Goal: Complete application form

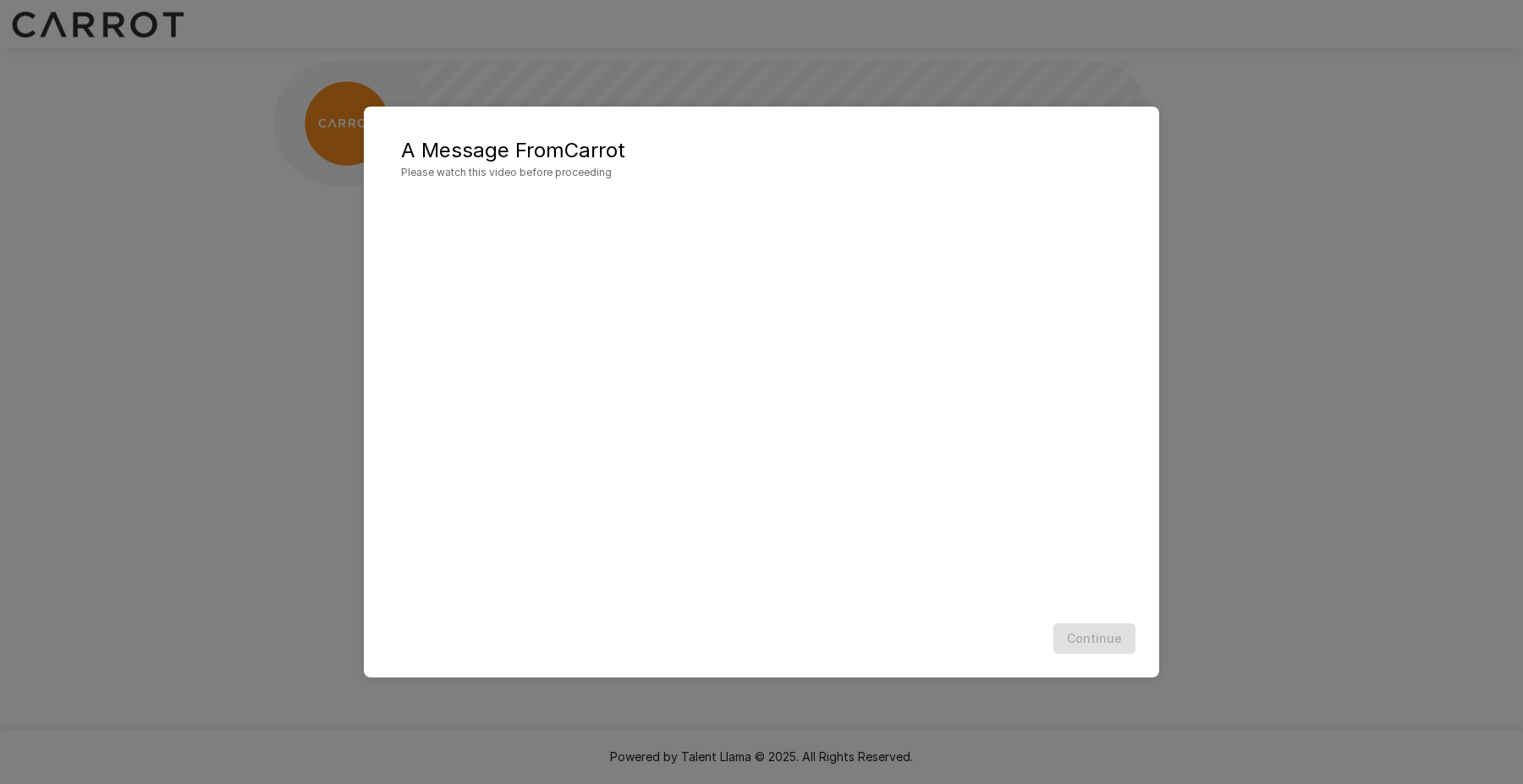
scroll to position [1, 0]
click at [1099, 646] on button "Continue" at bounding box center [1094, 639] width 82 height 31
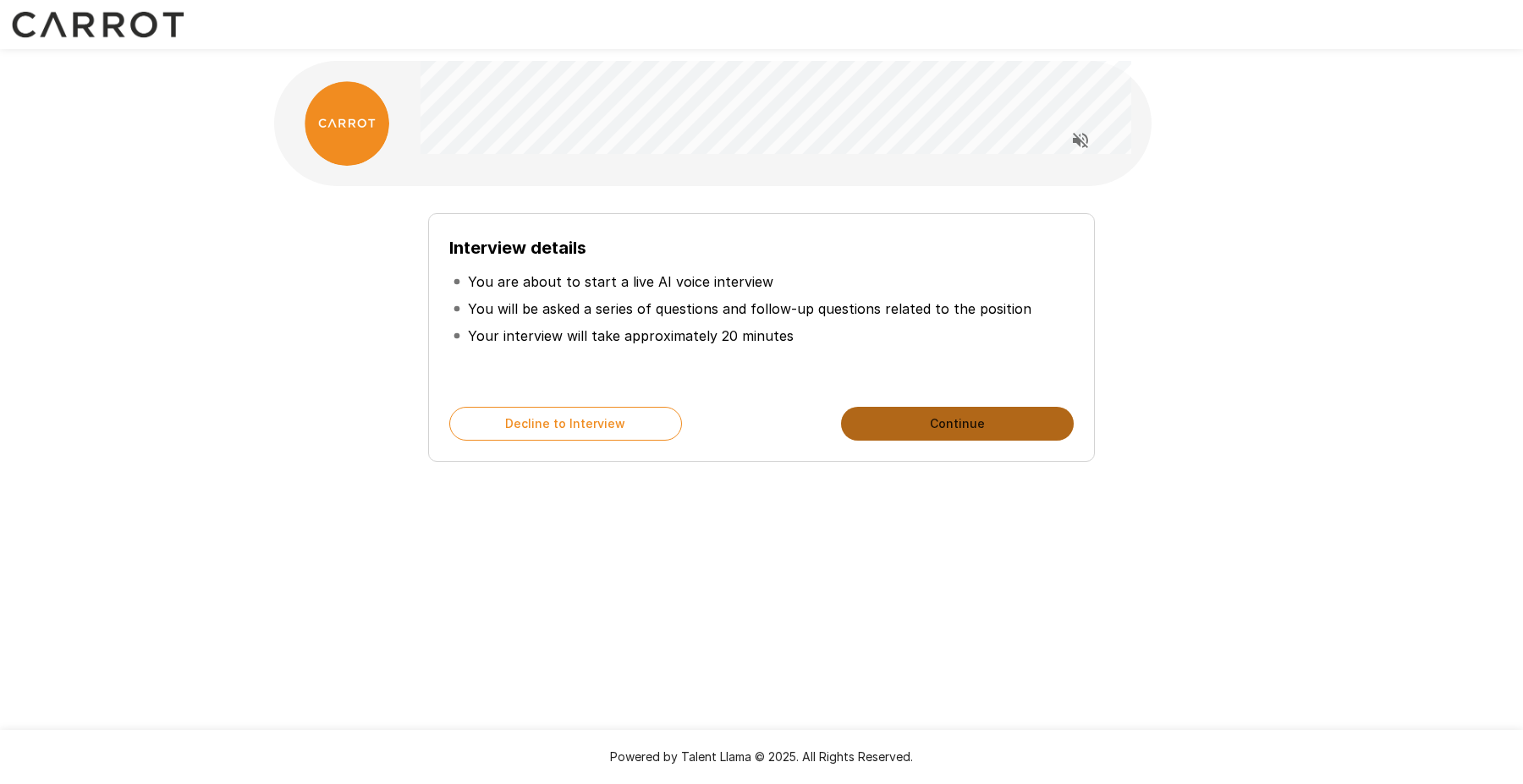
click at [919, 421] on button "Continue" at bounding box center [957, 424] width 233 height 34
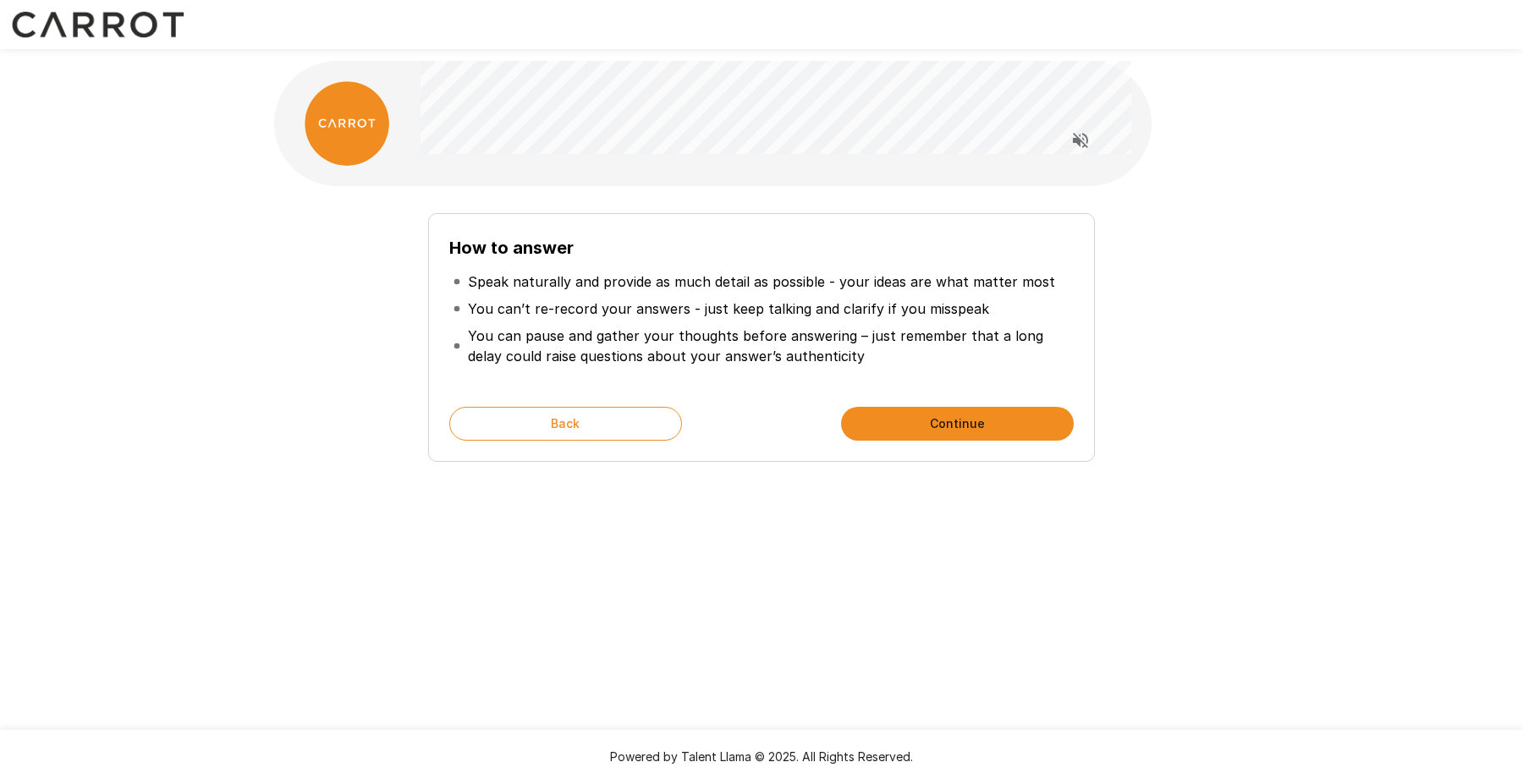
click at [919, 421] on button "Continue" at bounding box center [957, 424] width 233 height 34
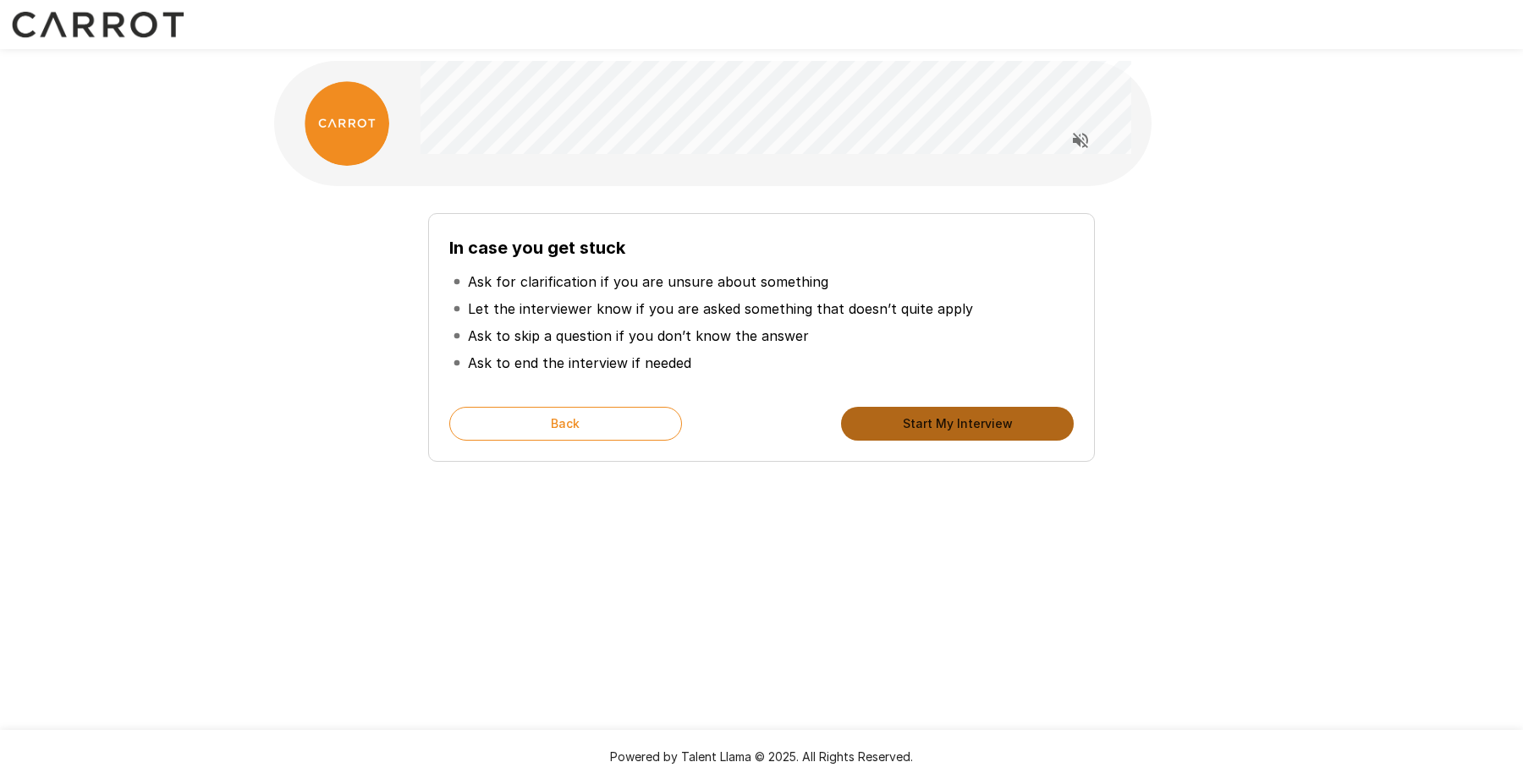
click at [919, 421] on button "Start My Interview" at bounding box center [957, 424] width 233 height 34
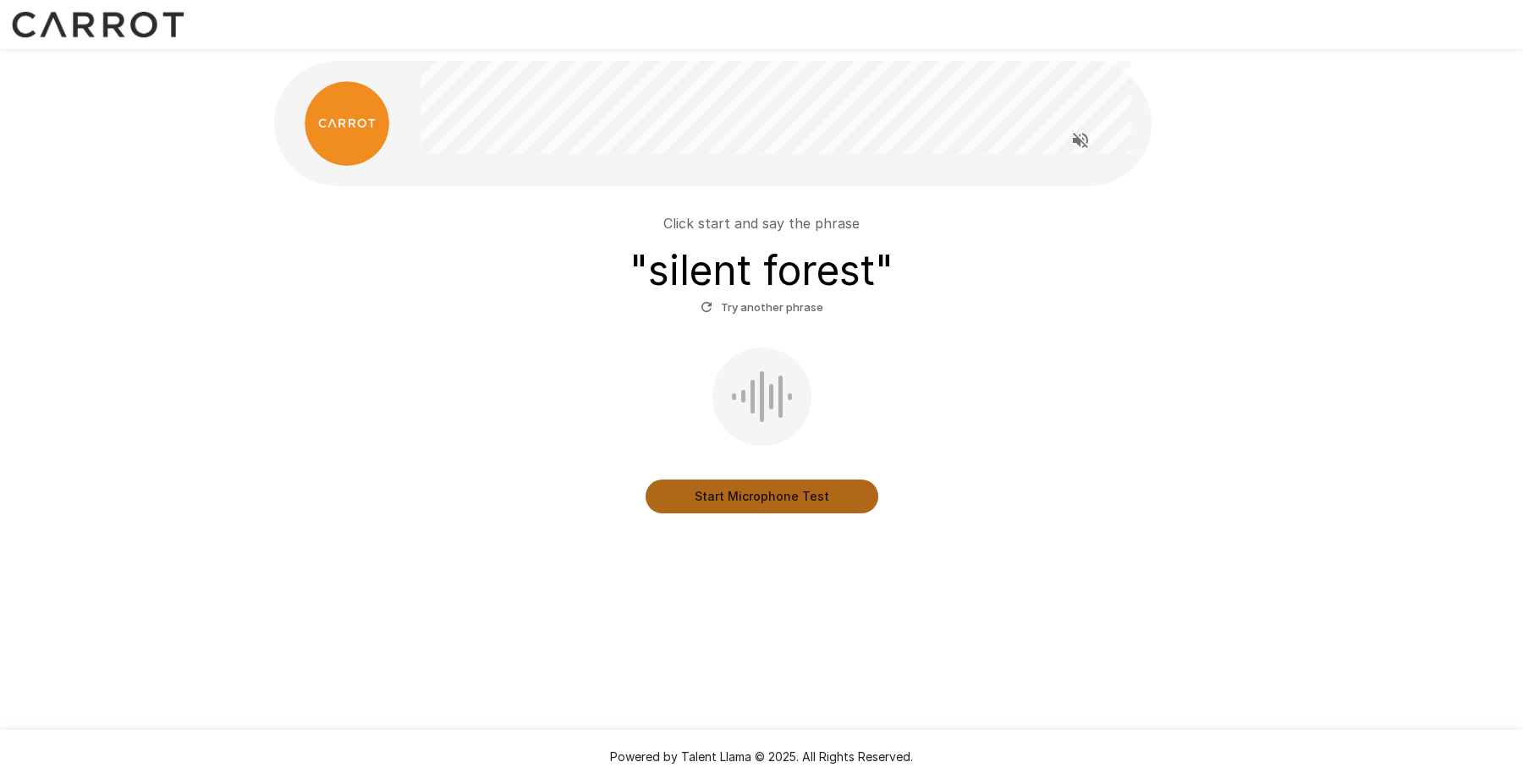
click at [760, 496] on button "Start Microphone Test" at bounding box center [762, 496] width 233 height 34
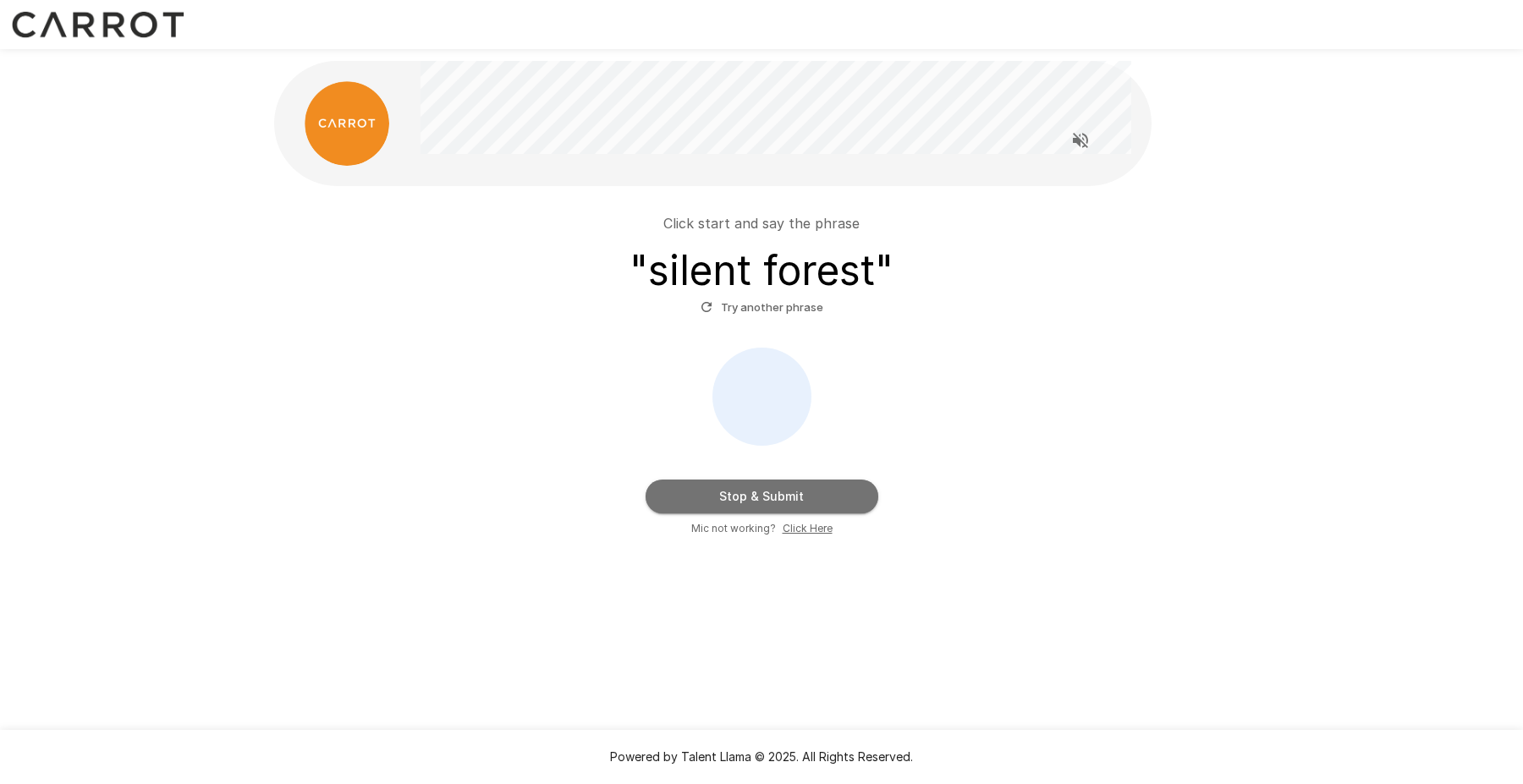
click at [760, 496] on button "Stop & Submit" at bounding box center [762, 496] width 233 height 34
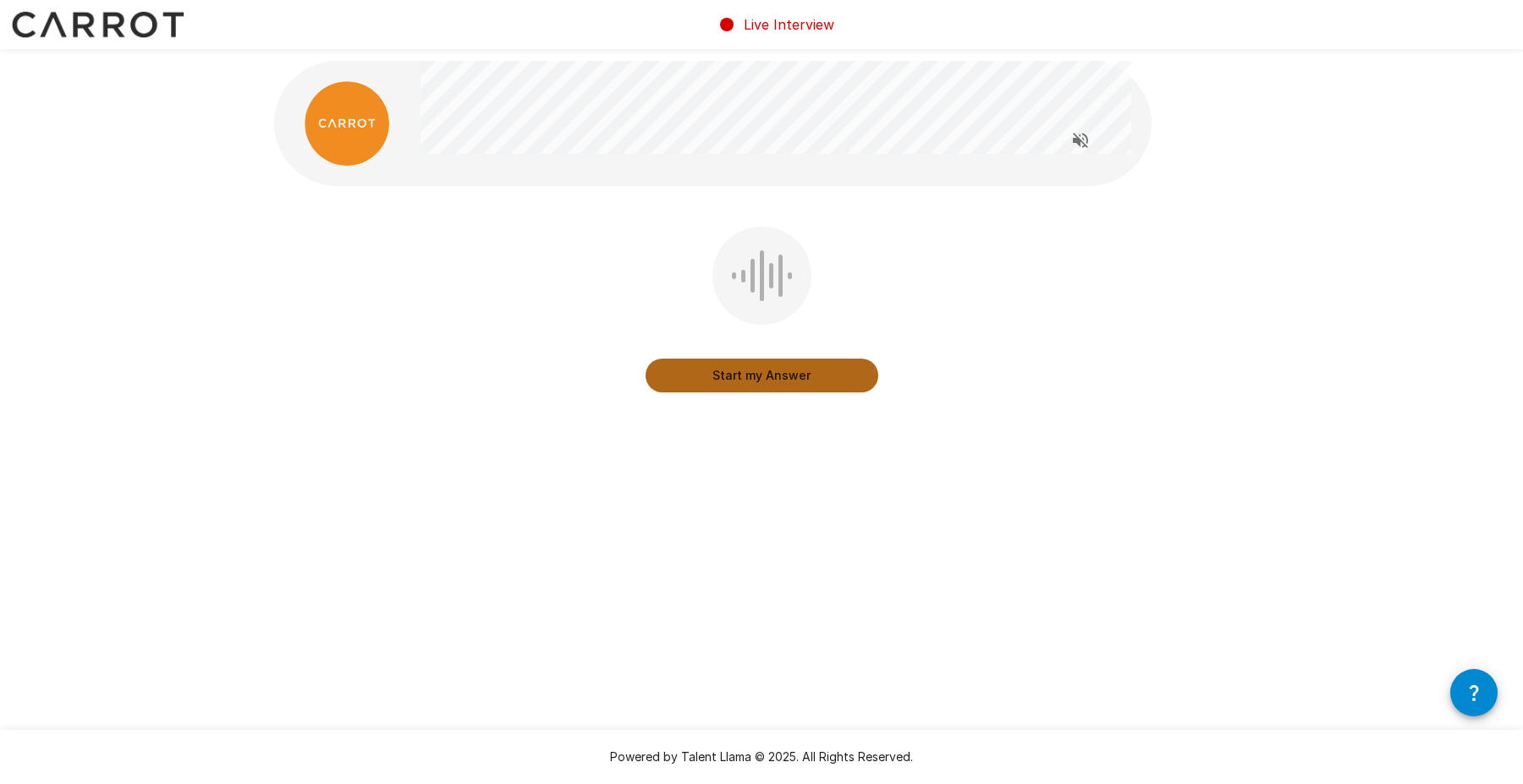
click at [751, 379] on button "Start my Answer" at bounding box center [762, 375] width 233 height 34
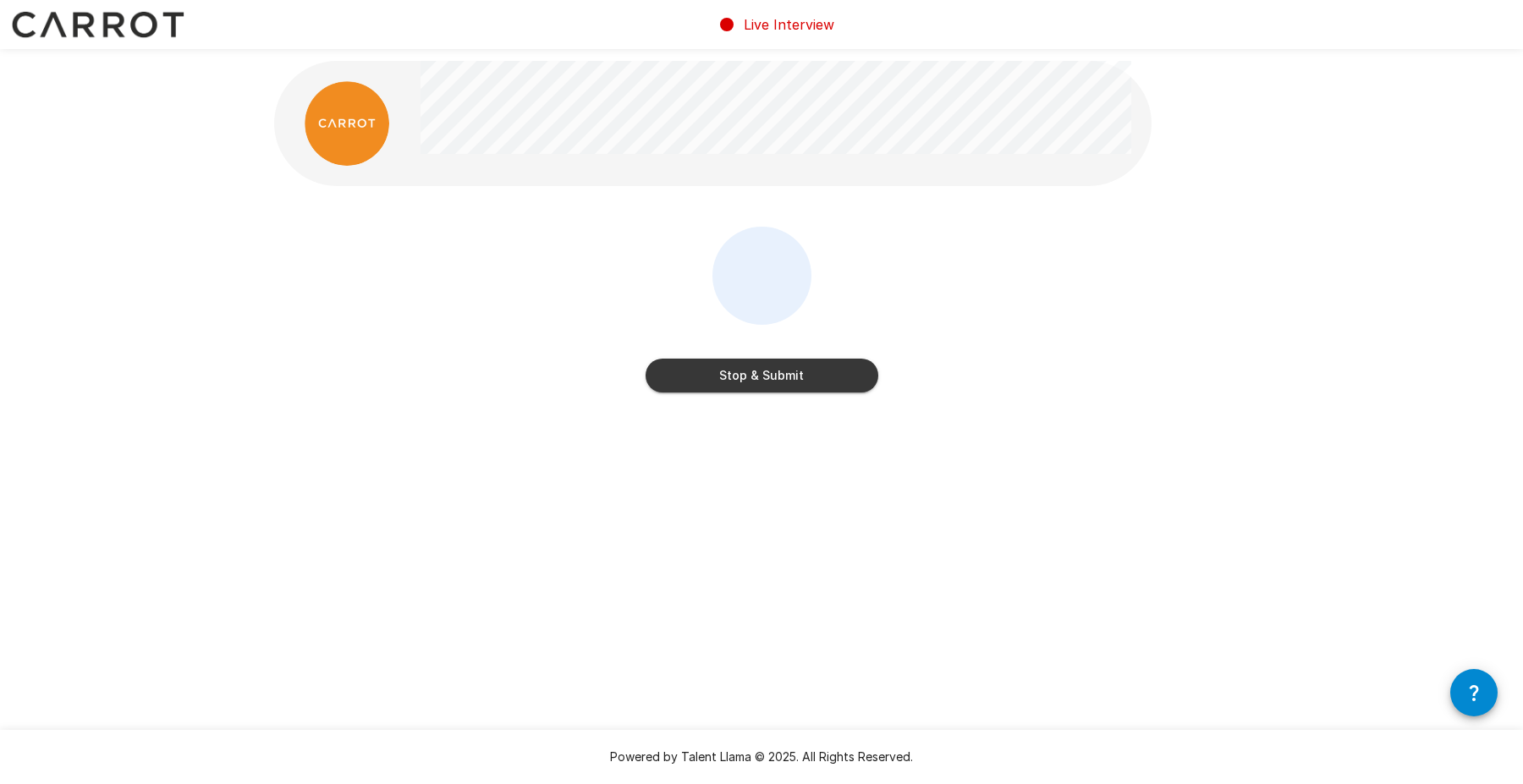
click at [751, 379] on button "Stop & Submit" at bounding box center [762, 375] width 233 height 34
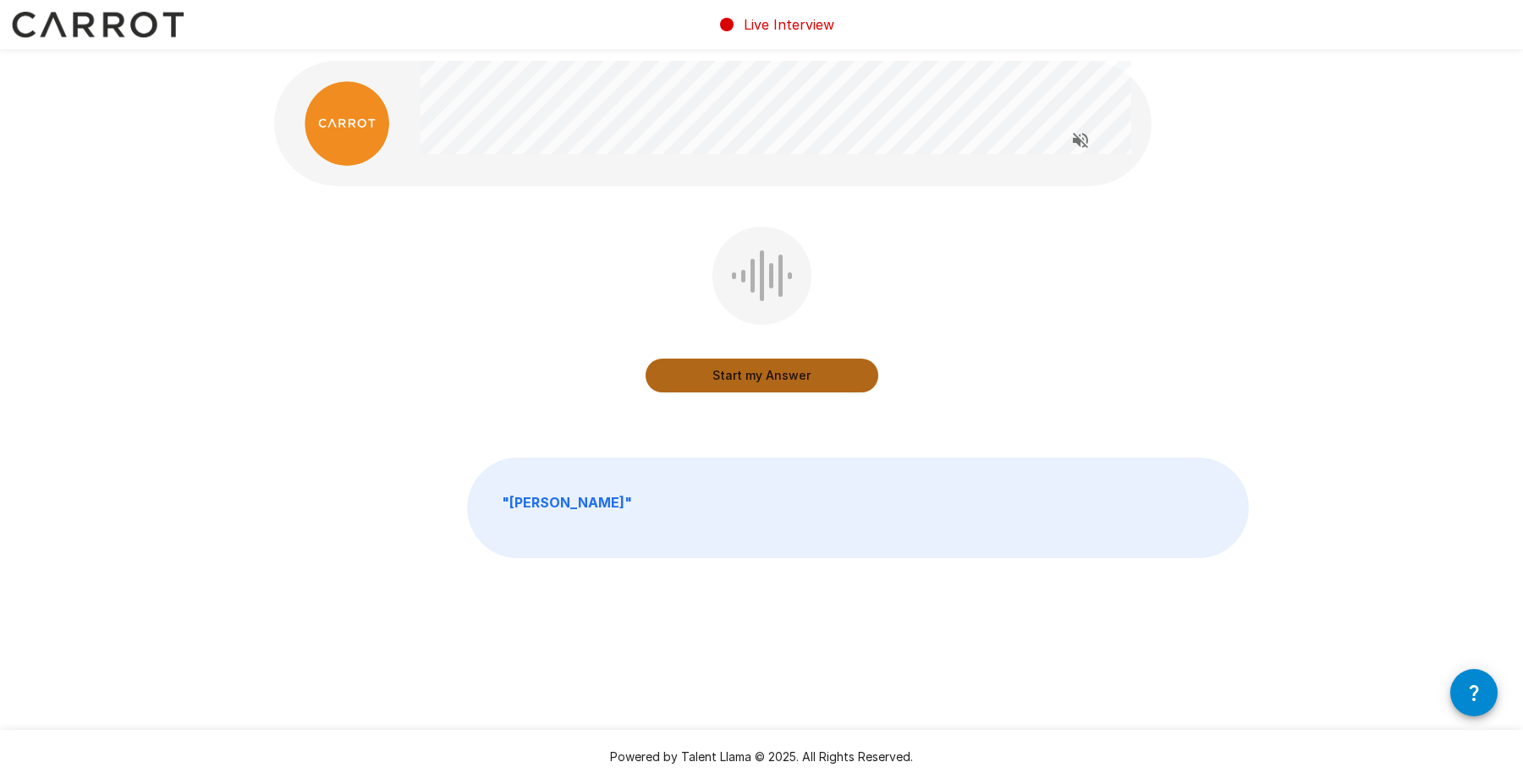
click at [759, 377] on button "Start my Answer" at bounding box center [762, 375] width 233 height 34
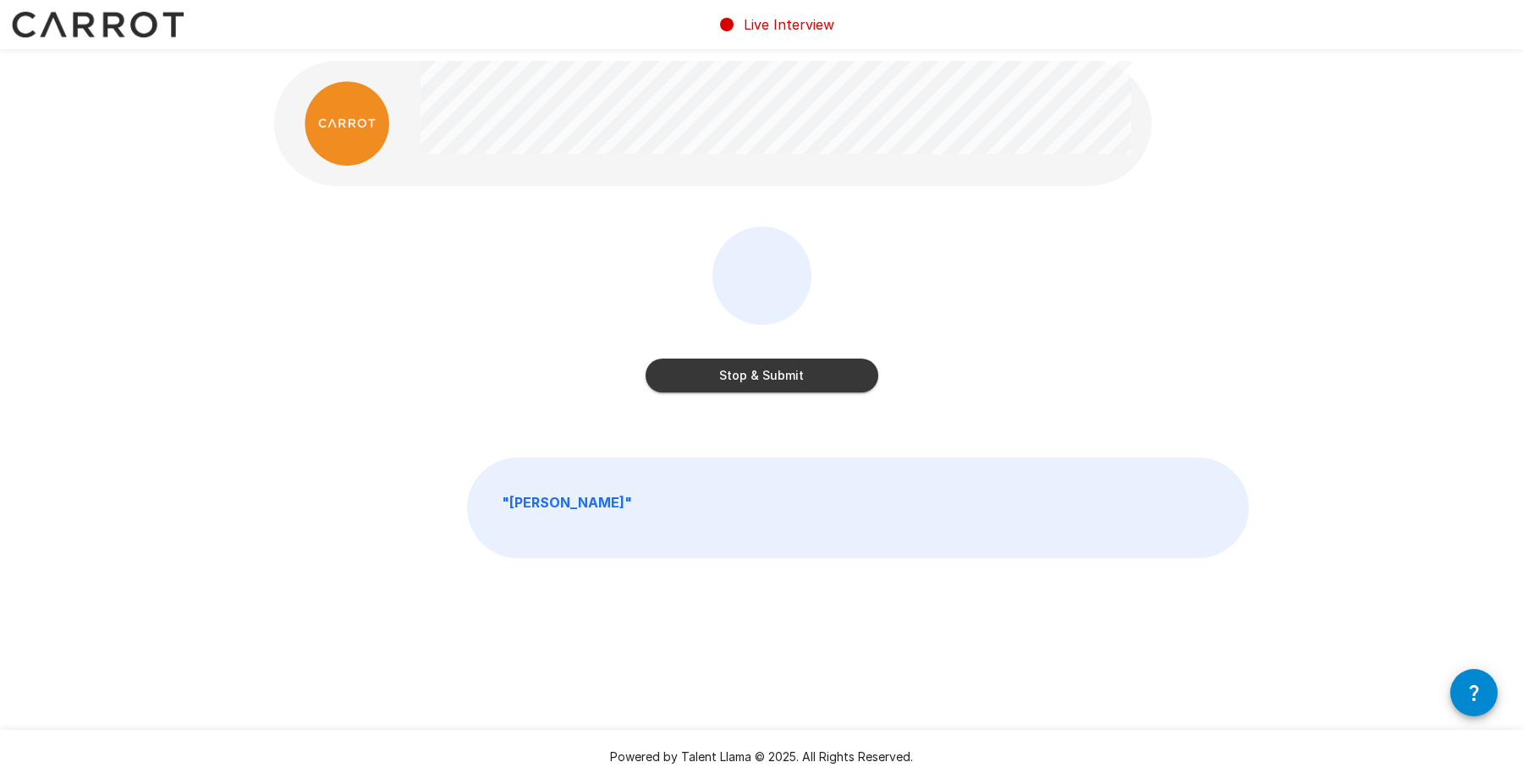
click at [759, 377] on button "Stop & Submit" at bounding box center [762, 375] width 233 height 34
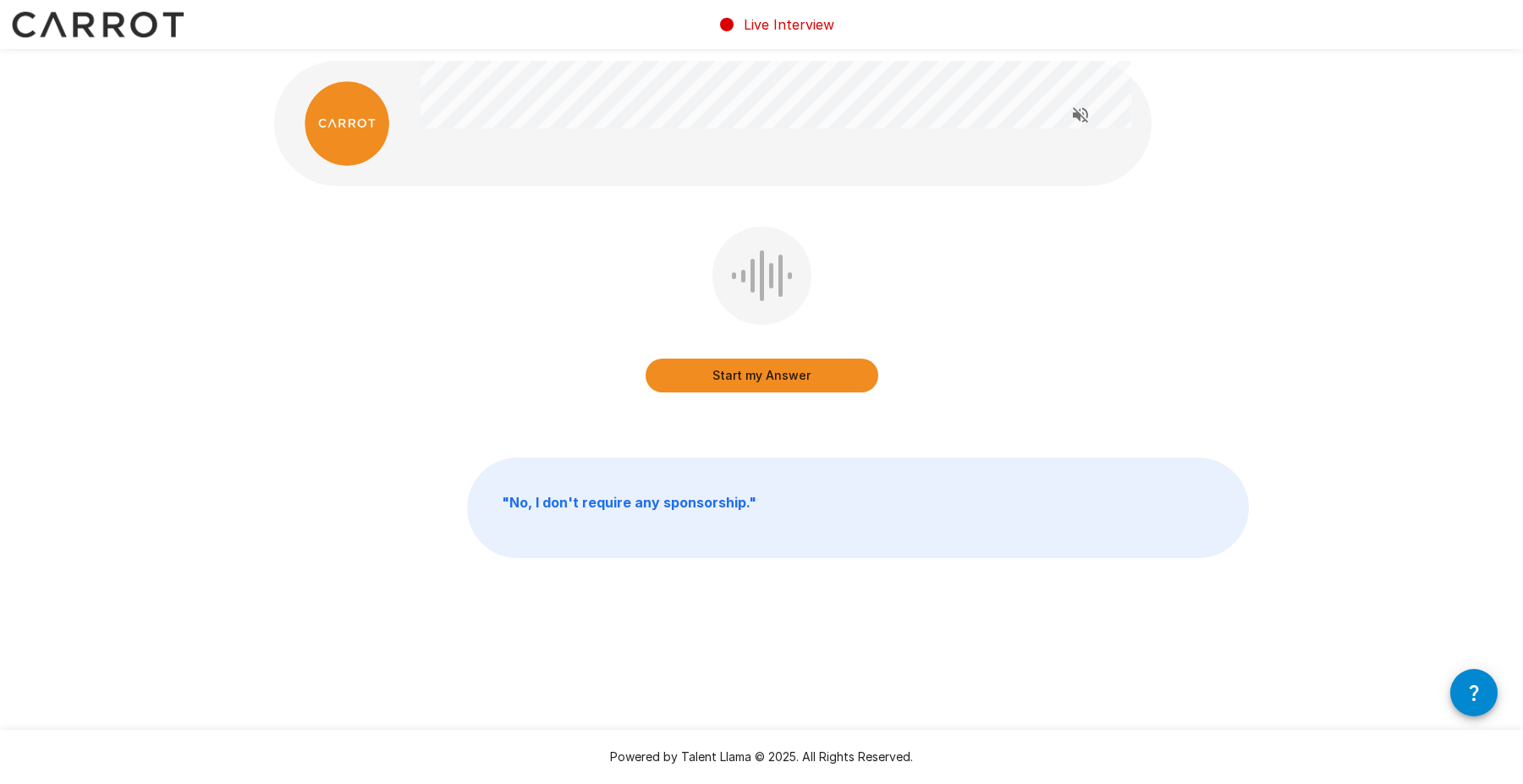
click at [769, 369] on button "Start my Answer" at bounding box center [762, 375] width 233 height 34
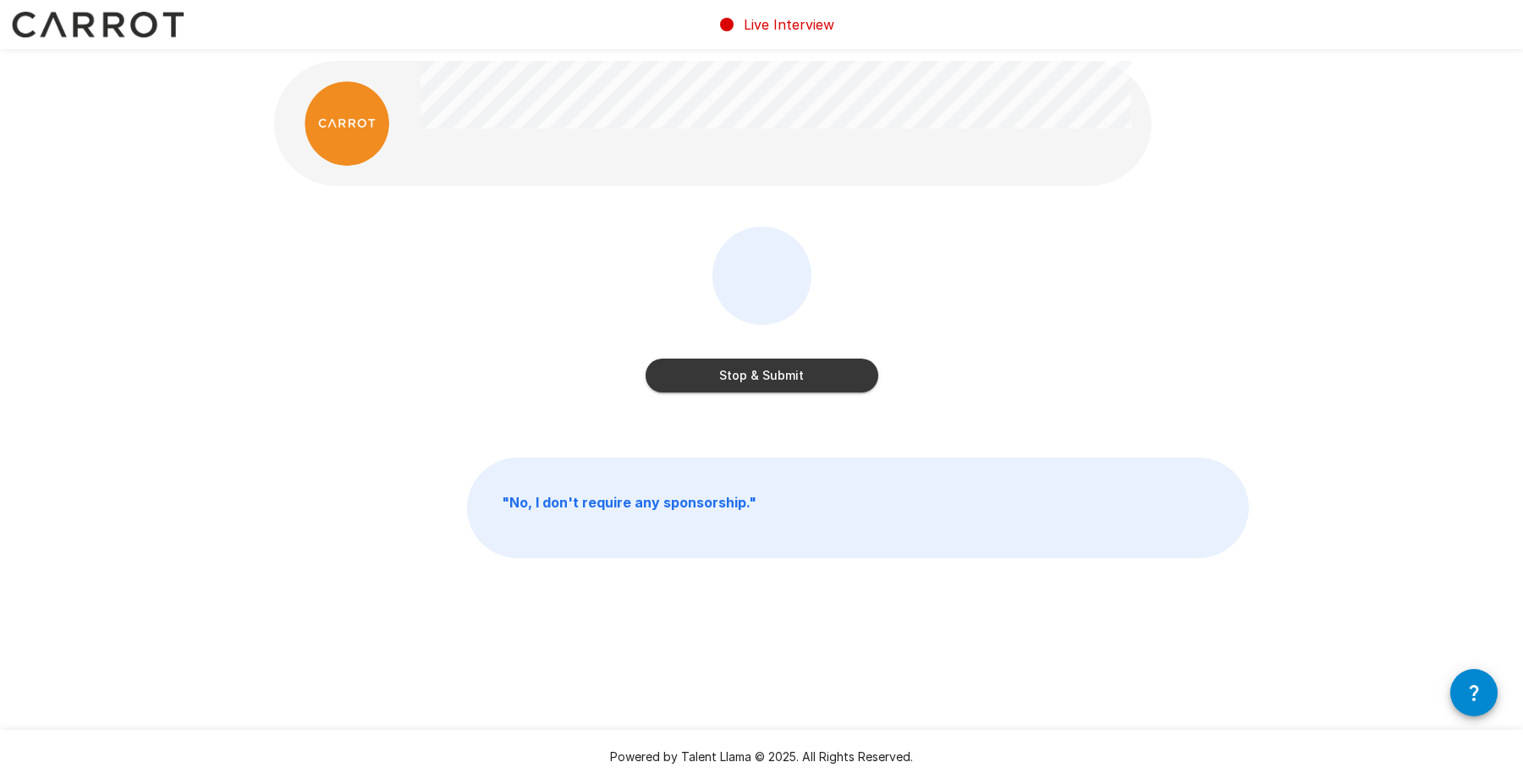
click at [788, 377] on button "Stop & Submit" at bounding box center [762, 375] width 233 height 34
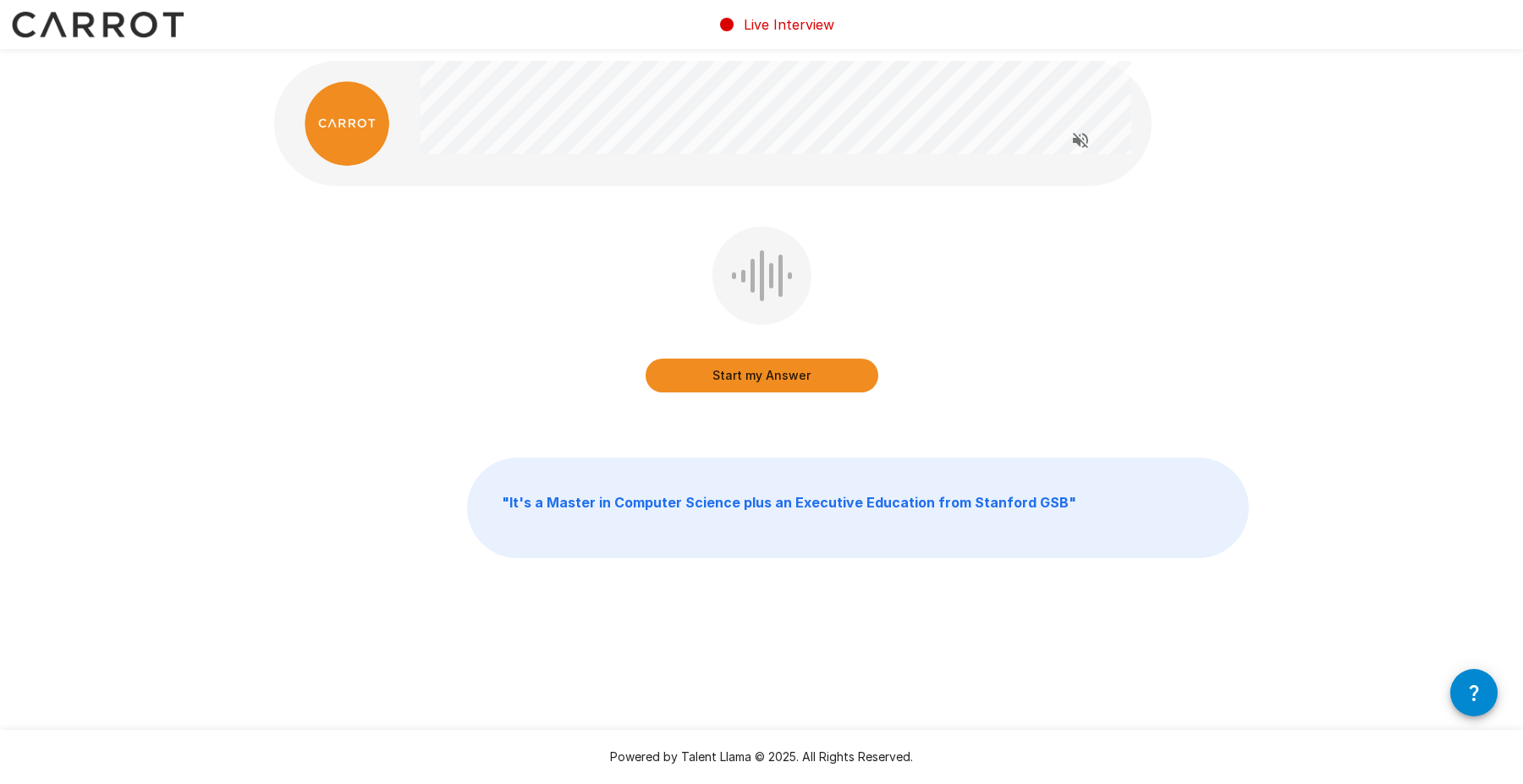
click at [770, 372] on button "Start my Answer" at bounding box center [762, 375] width 233 height 34
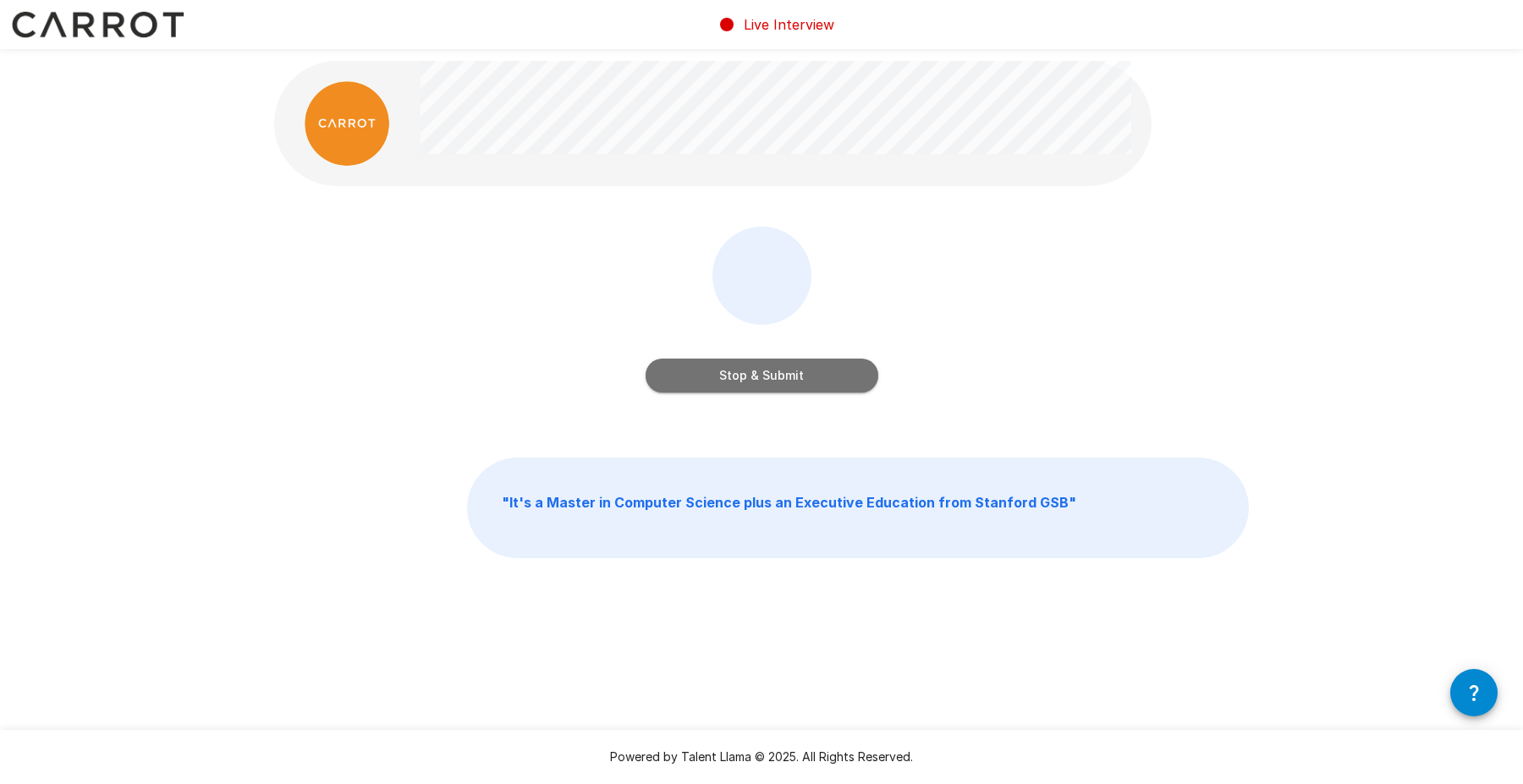
click at [770, 372] on button "Stop & Submit" at bounding box center [762, 375] width 233 height 34
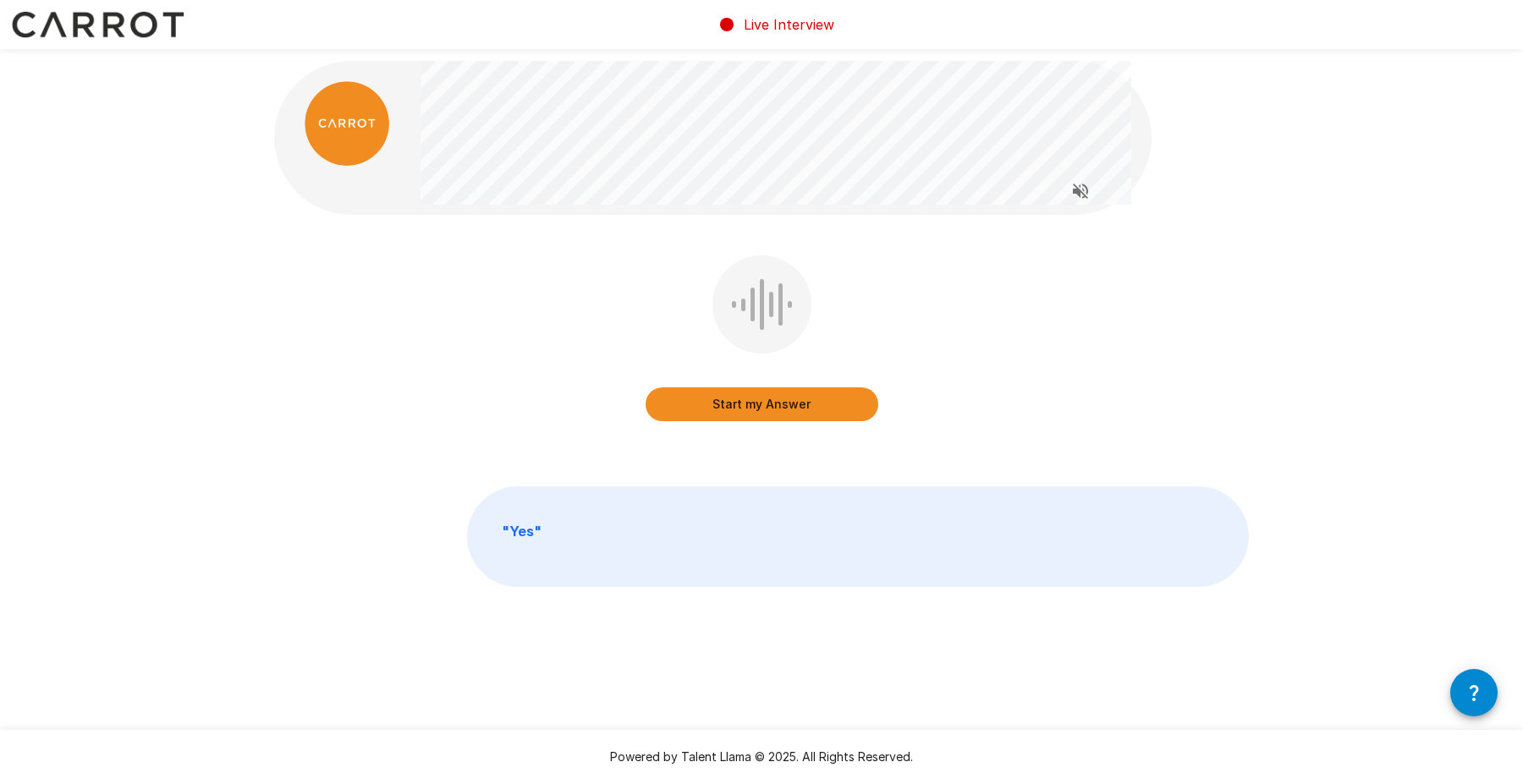
click at [792, 408] on button "Start my Answer" at bounding box center [762, 404] width 233 height 34
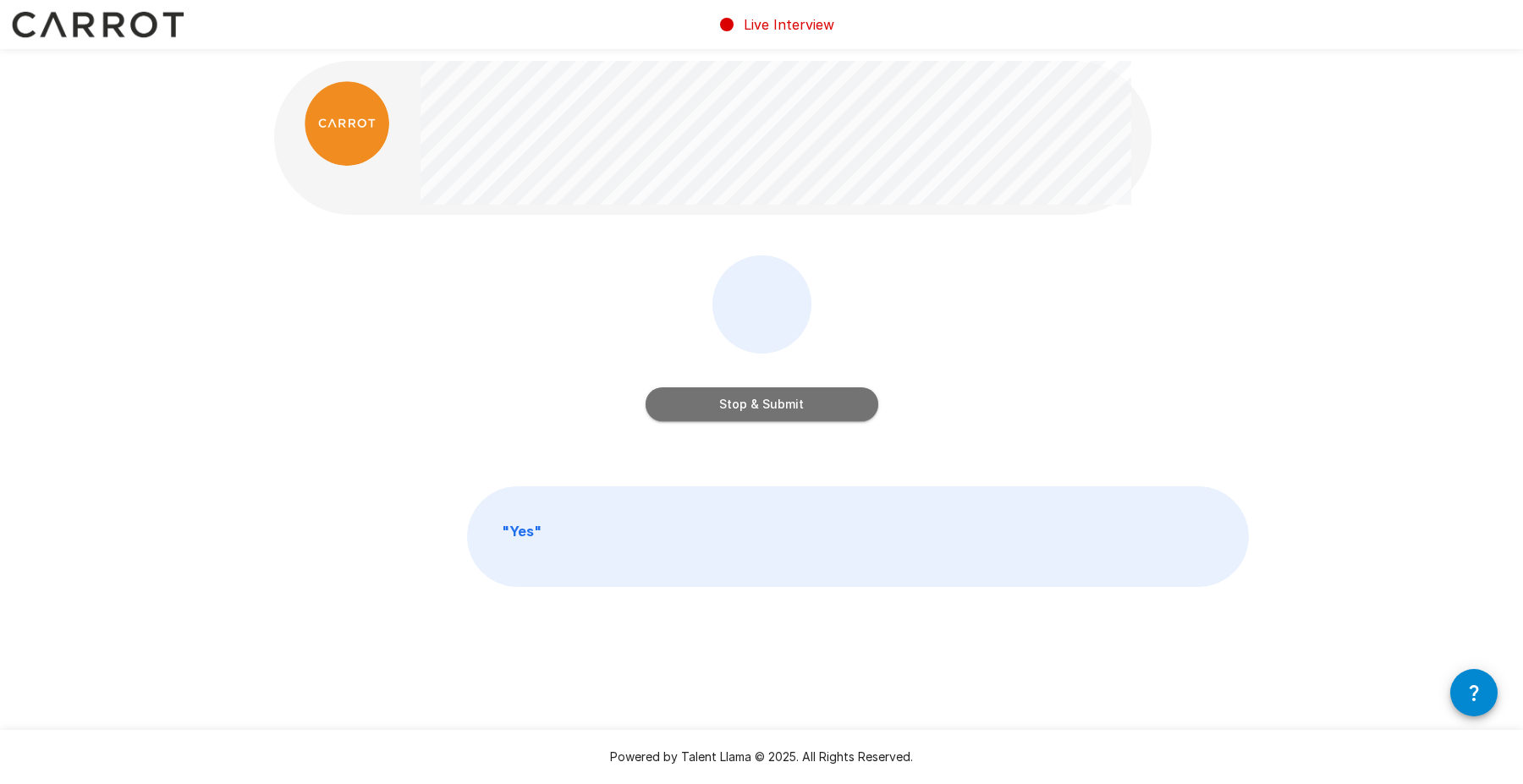
click at [798, 403] on button "Stop & Submit" at bounding box center [762, 404] width 233 height 34
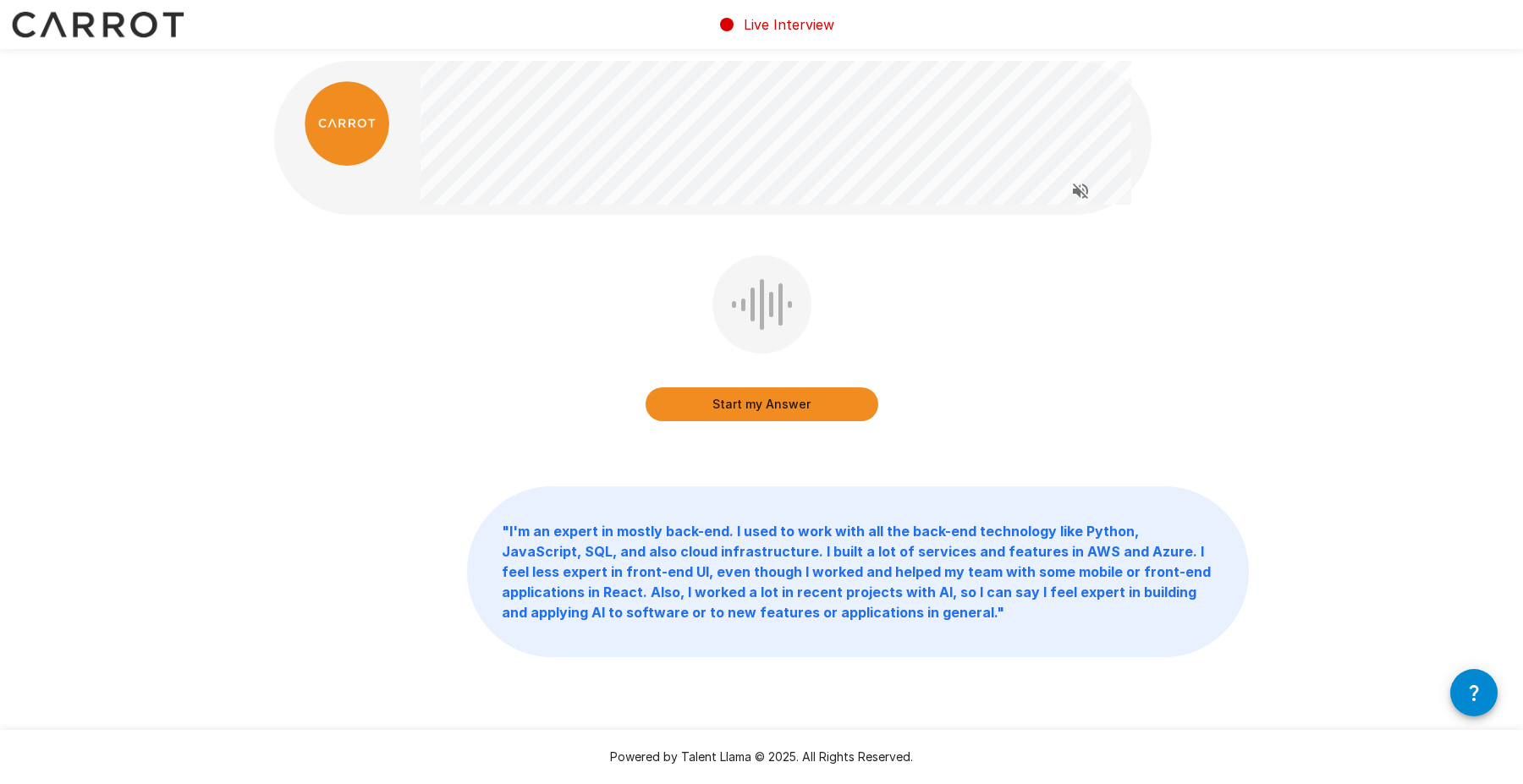
click at [759, 405] on button "Start my Answer" at bounding box center [762, 404] width 233 height 34
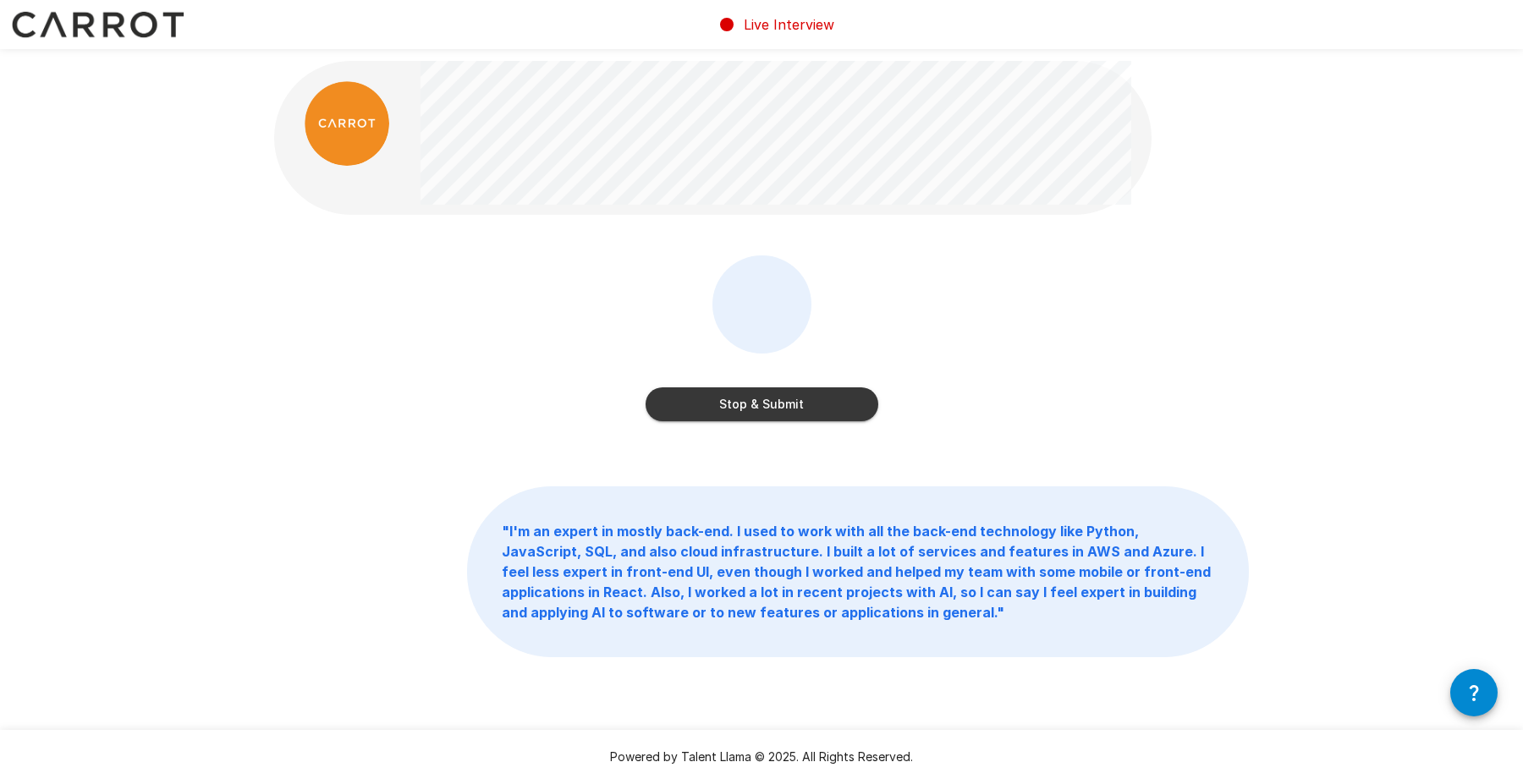
click at [755, 406] on button "Stop & Submit" at bounding box center [762, 404] width 233 height 34
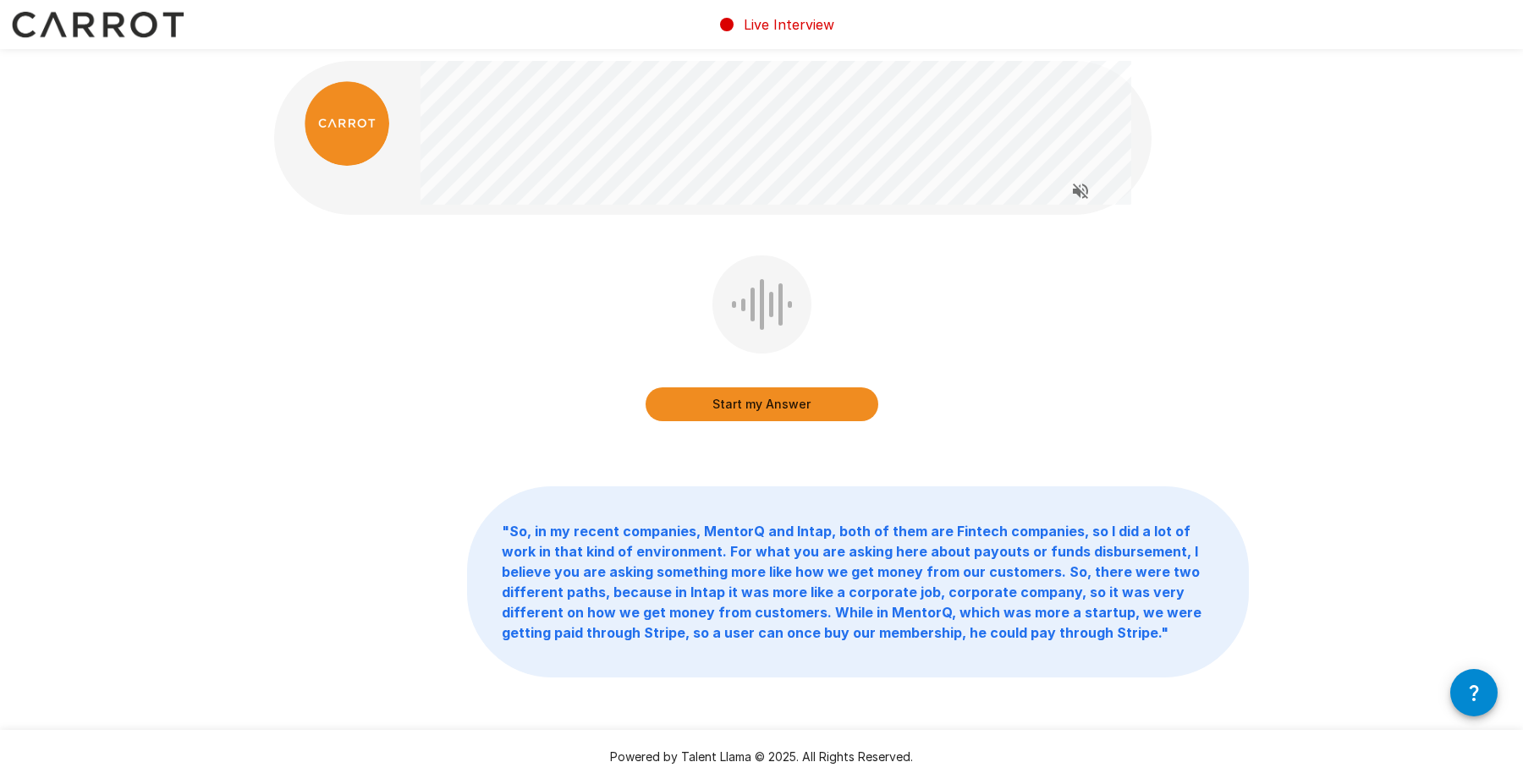
click at [798, 405] on button "Start my Answer" at bounding box center [762, 404] width 233 height 34
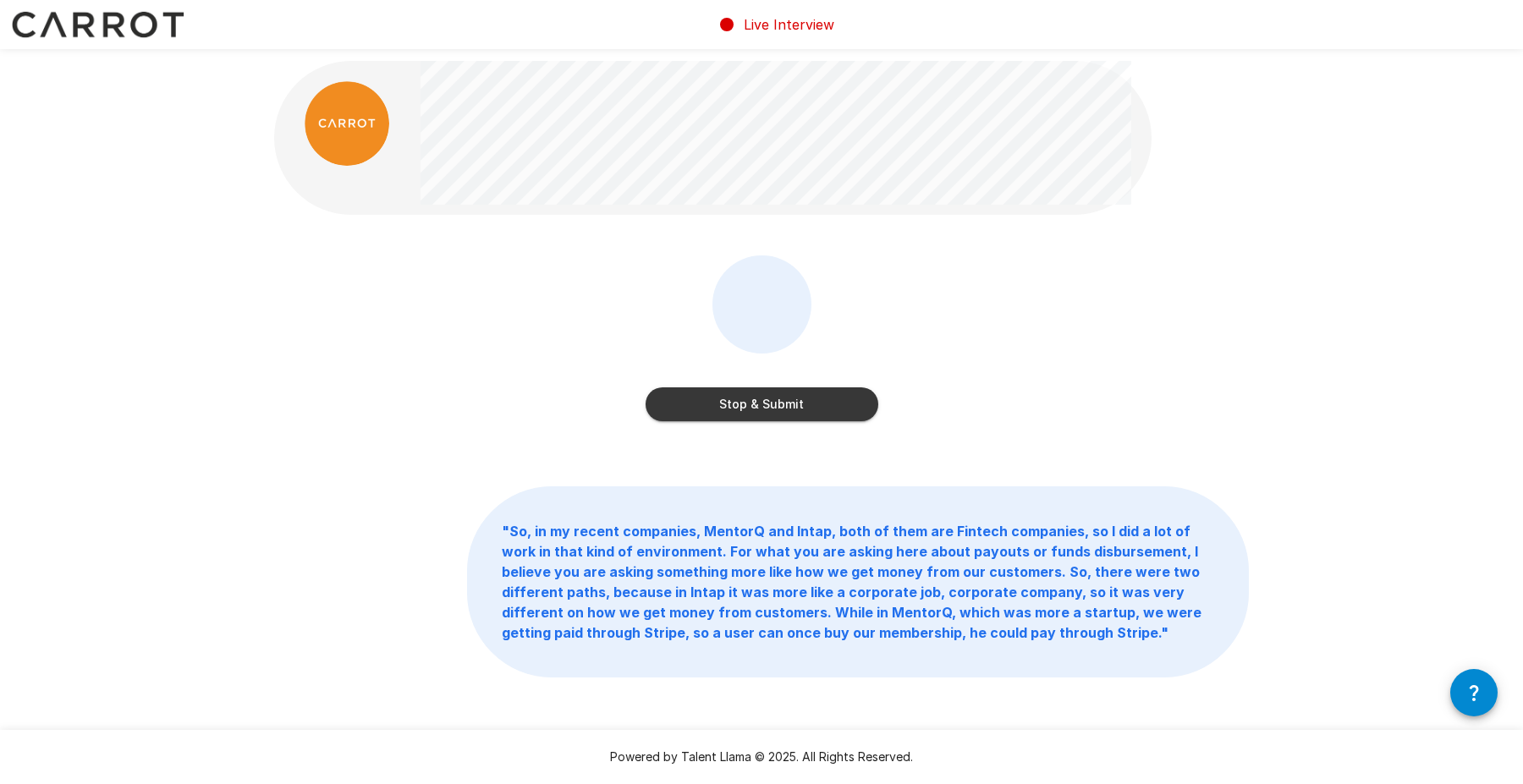
click at [808, 408] on button "Stop & Submit" at bounding box center [762, 404] width 233 height 34
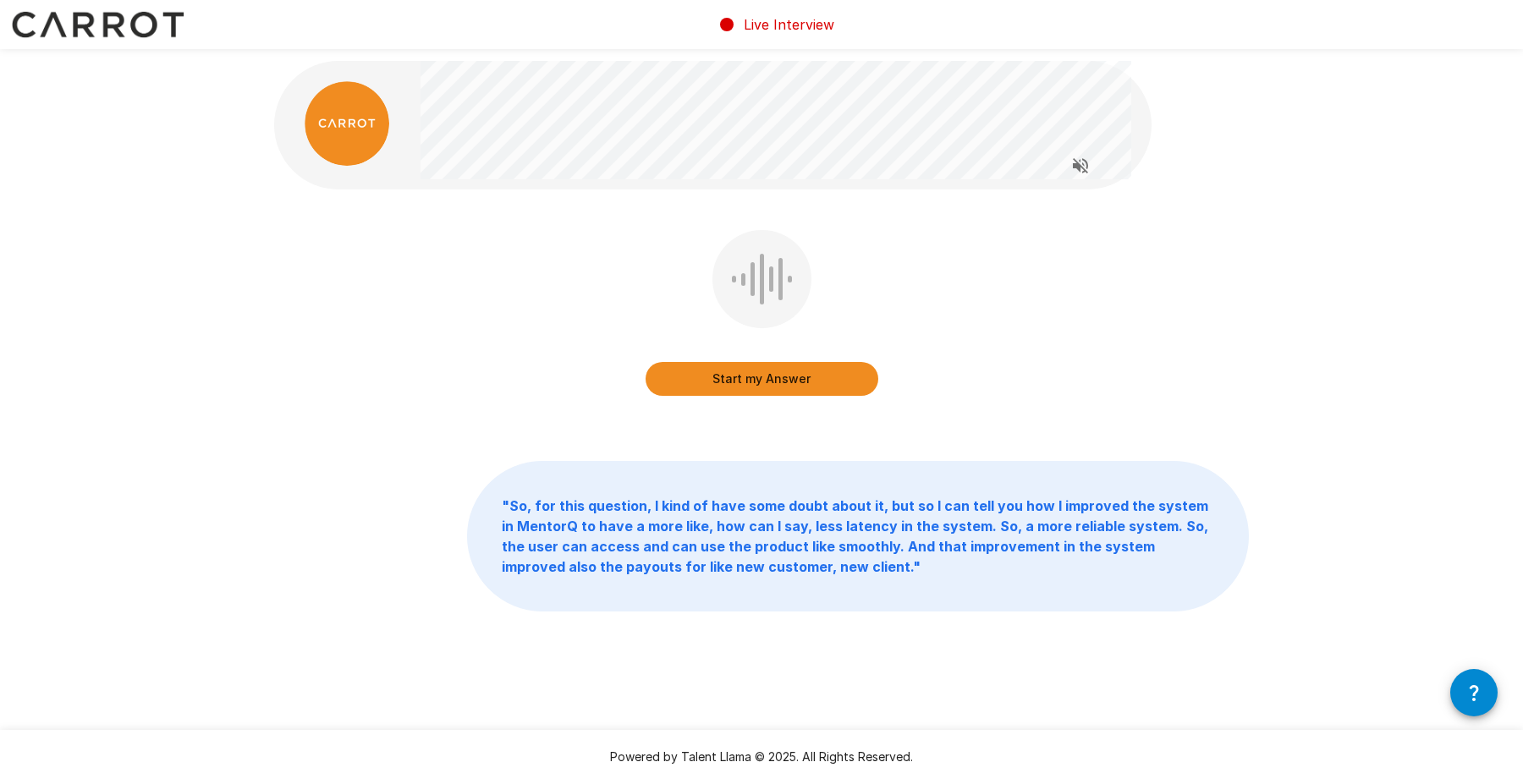
click at [753, 379] on button "Start my Answer" at bounding box center [762, 379] width 233 height 34
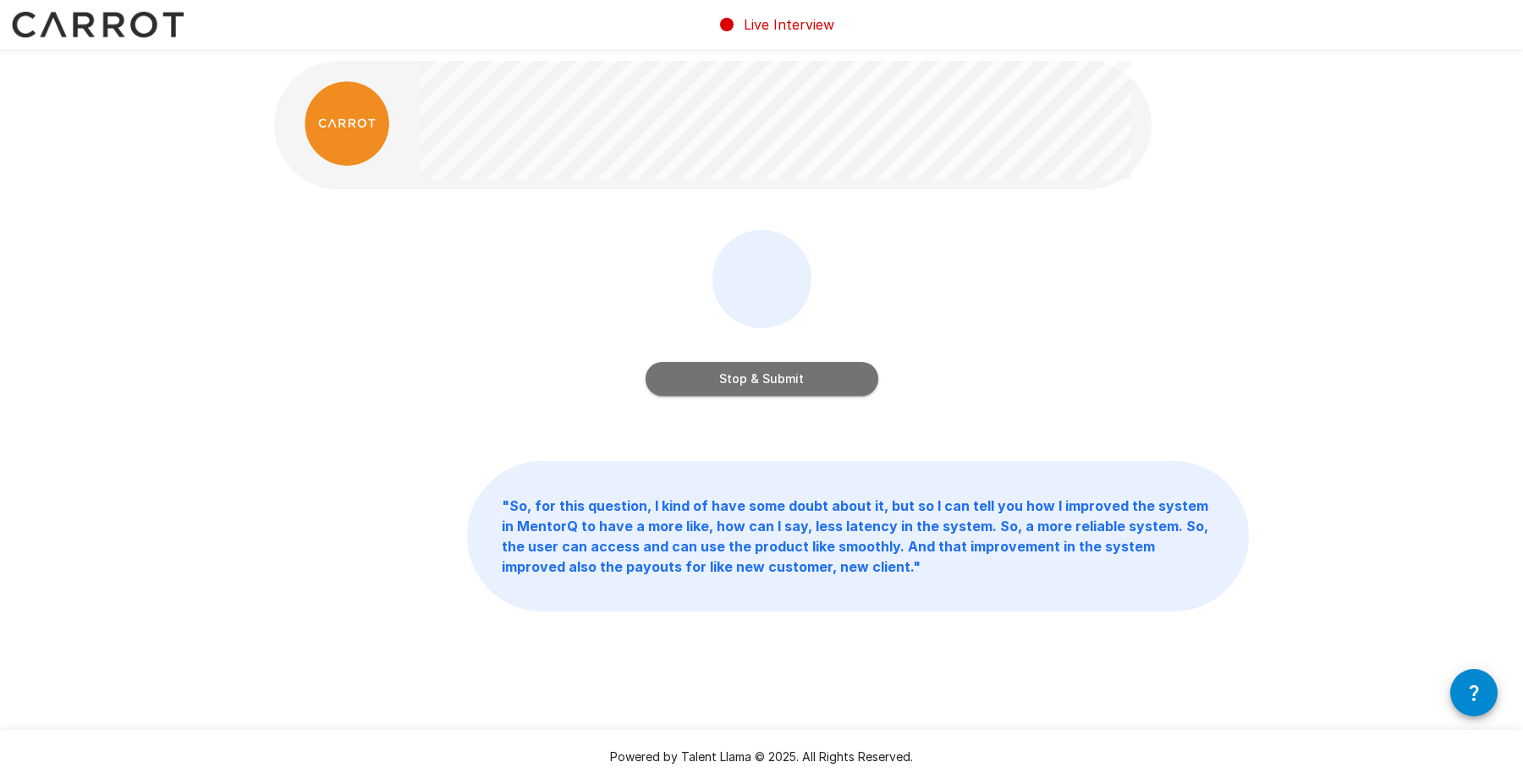
click at [786, 381] on button "Stop & Submit" at bounding box center [762, 379] width 233 height 34
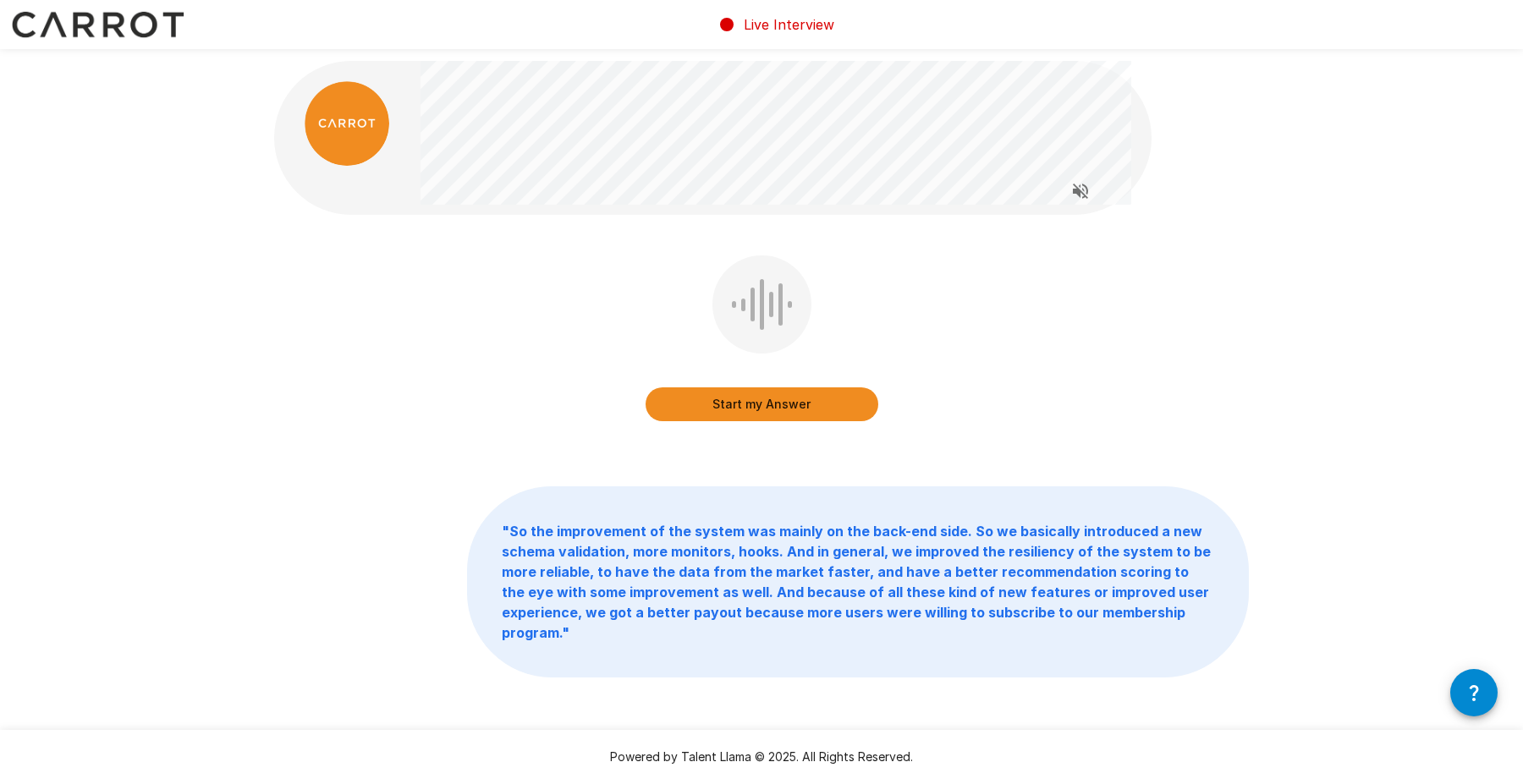
click at [759, 407] on button "Start my Answer" at bounding box center [762, 404] width 233 height 34
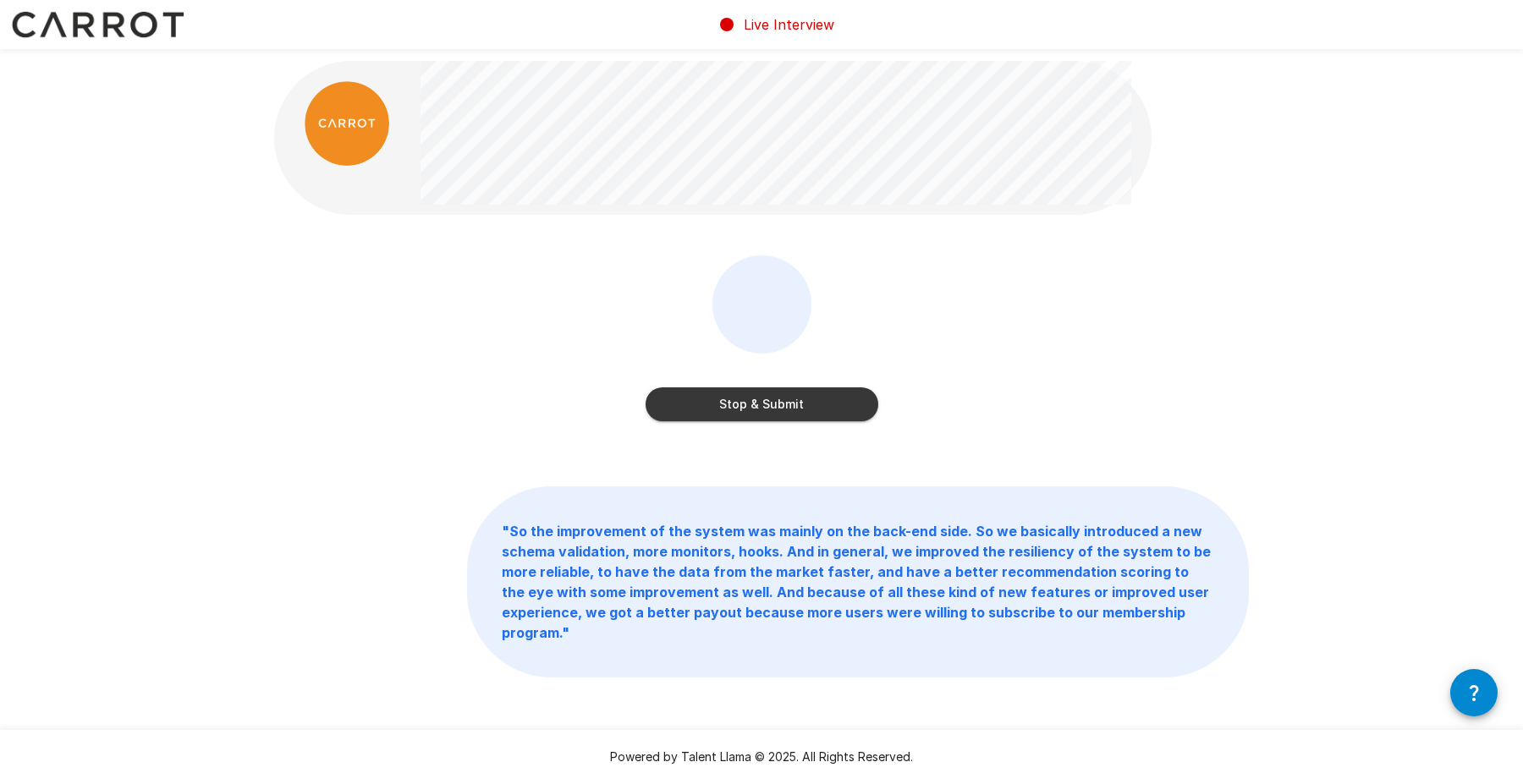
click at [757, 393] on button "Stop & Submit" at bounding box center [762, 404] width 233 height 34
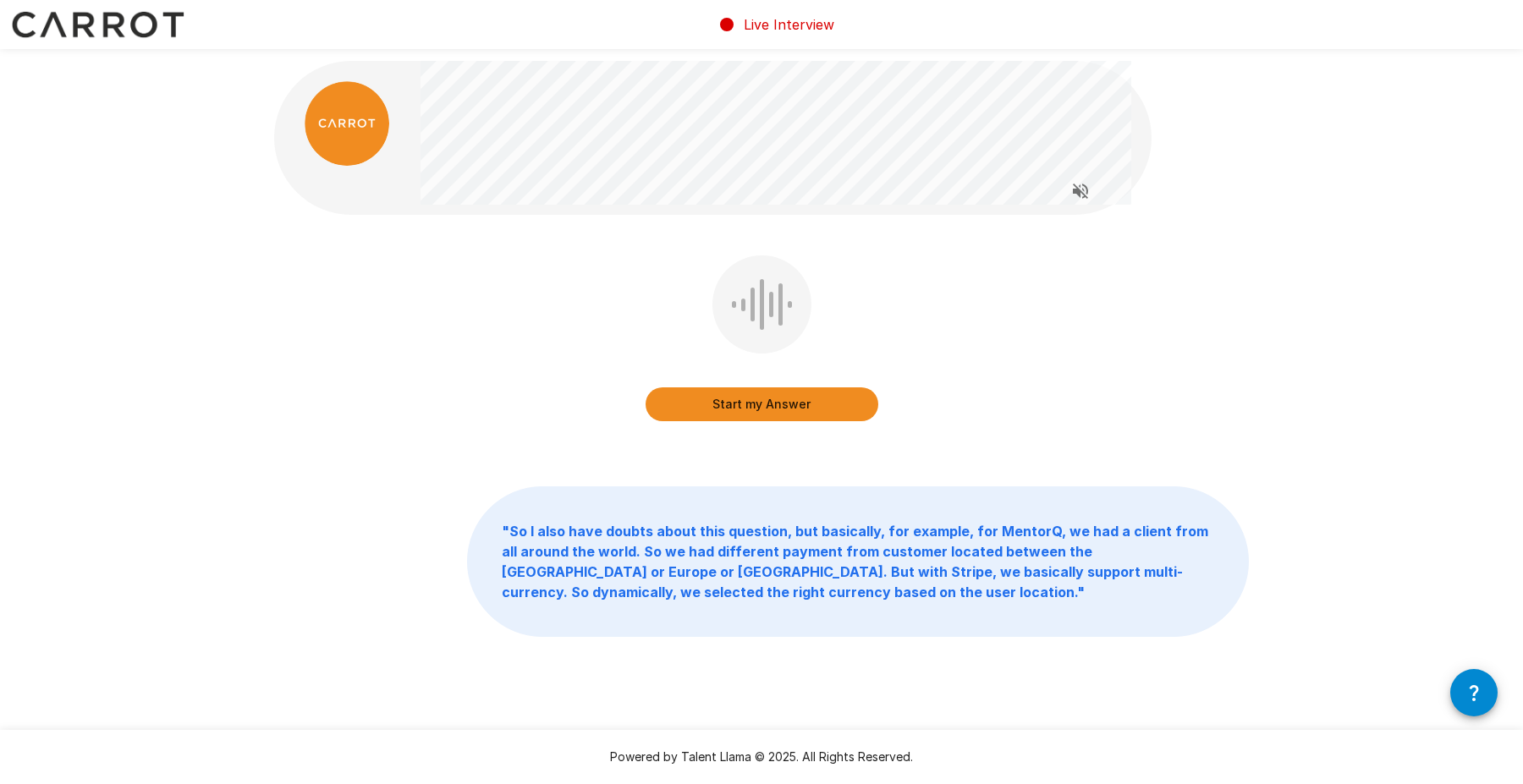
click at [772, 399] on button "Start my Answer" at bounding box center [762, 404] width 233 height 34
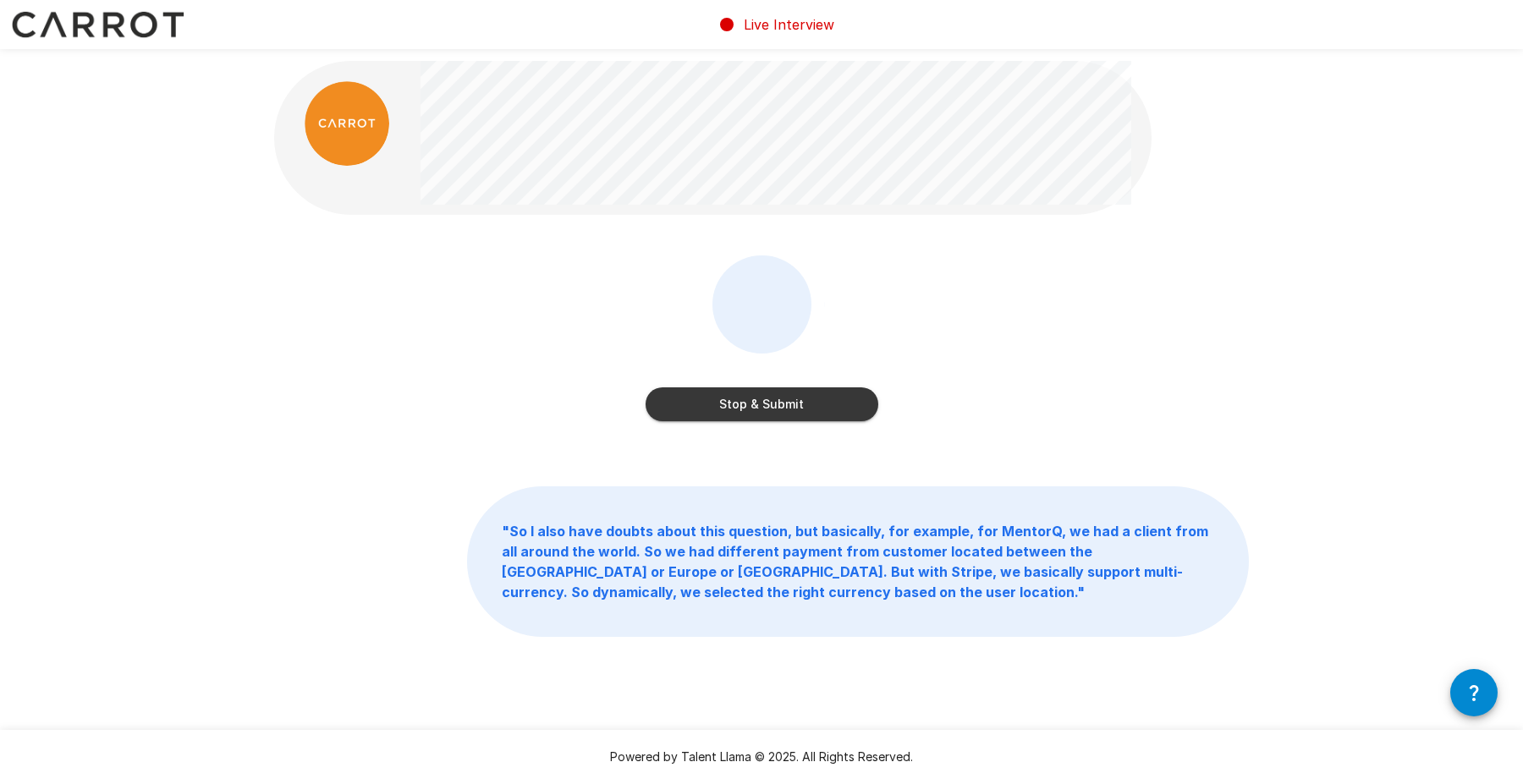
click at [794, 398] on button "Stop & Submit" at bounding box center [762, 404] width 233 height 34
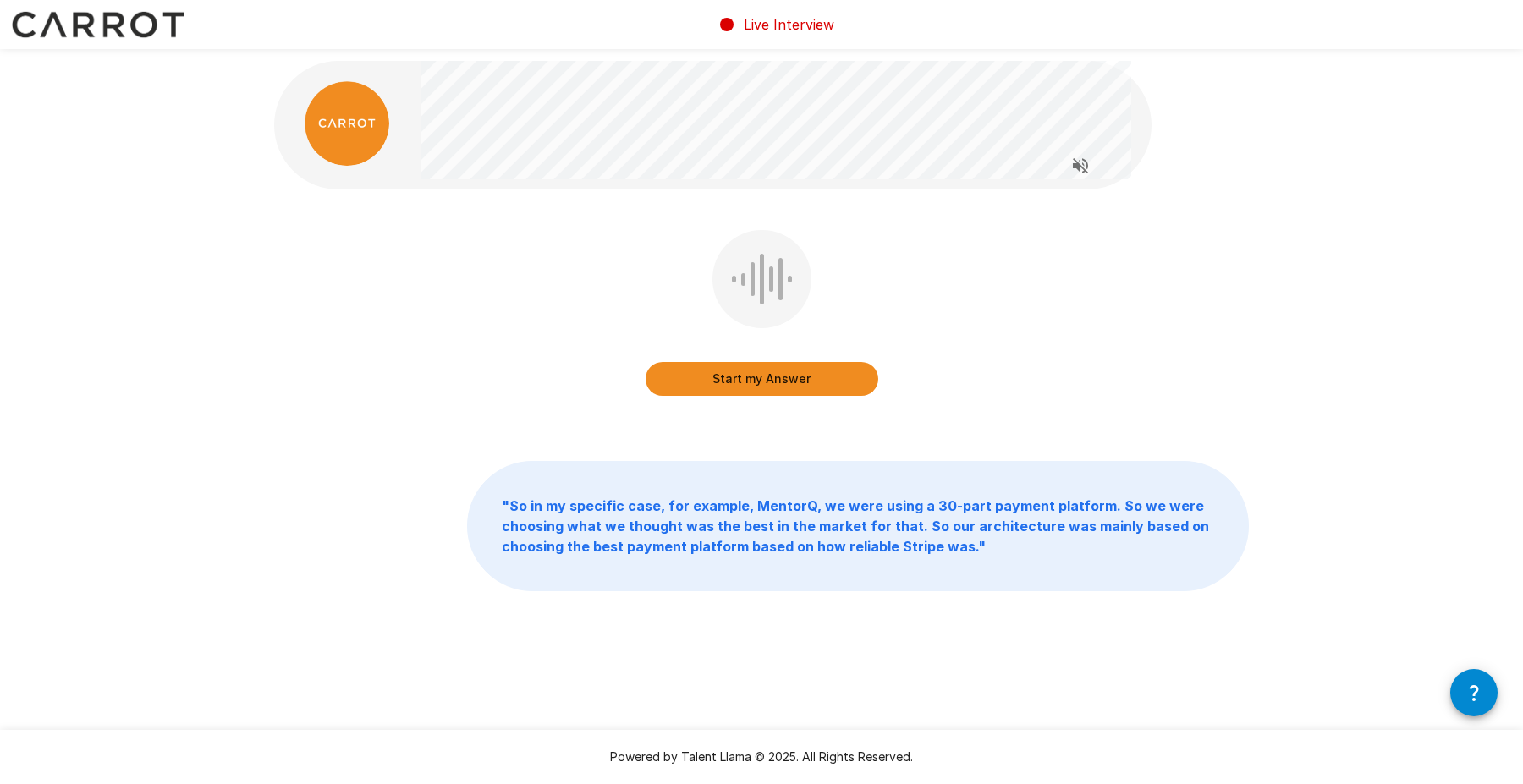
click at [794, 376] on button "Start my Answer" at bounding box center [762, 379] width 233 height 34
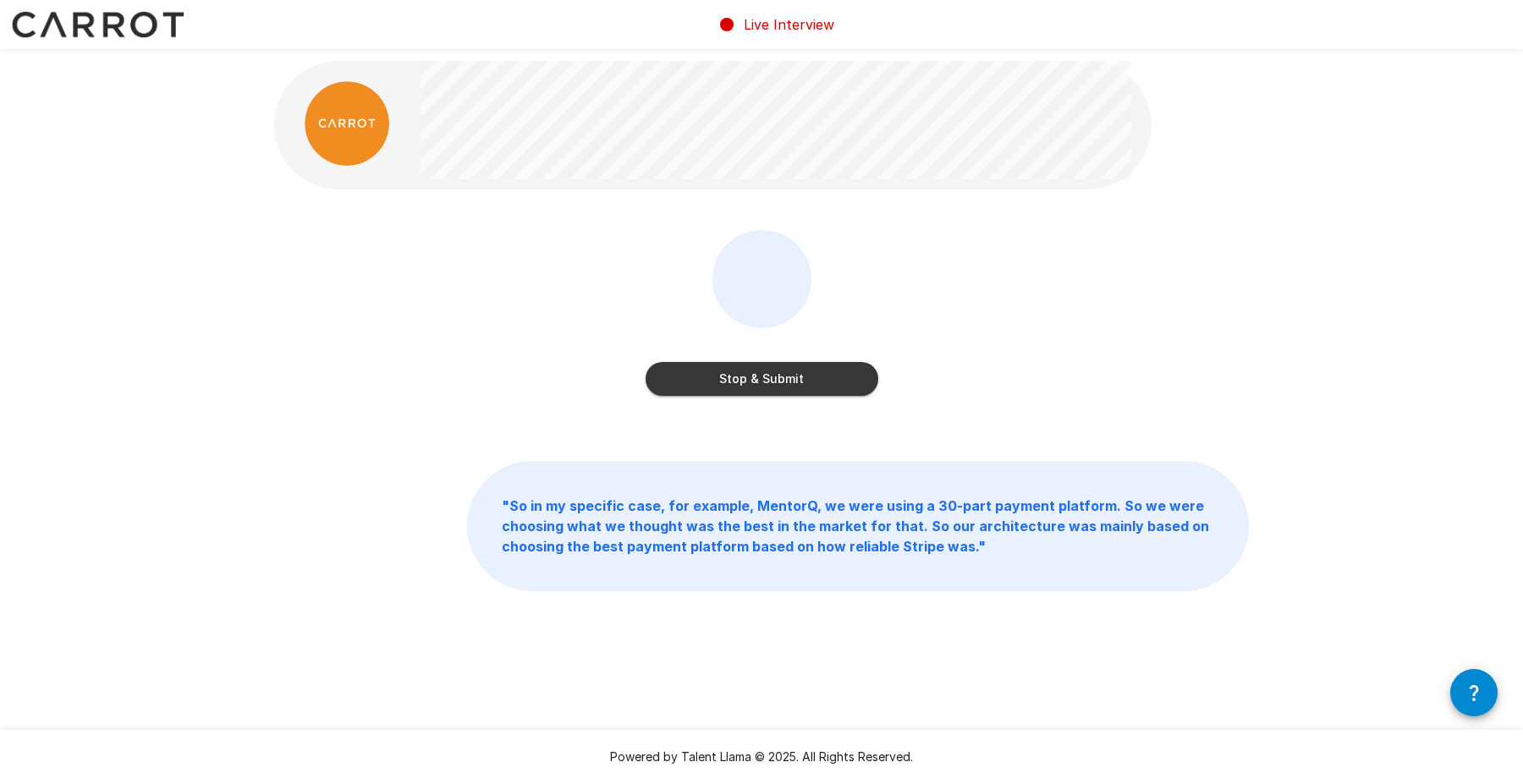
click at [774, 383] on button "Stop & Submit" at bounding box center [762, 379] width 233 height 34
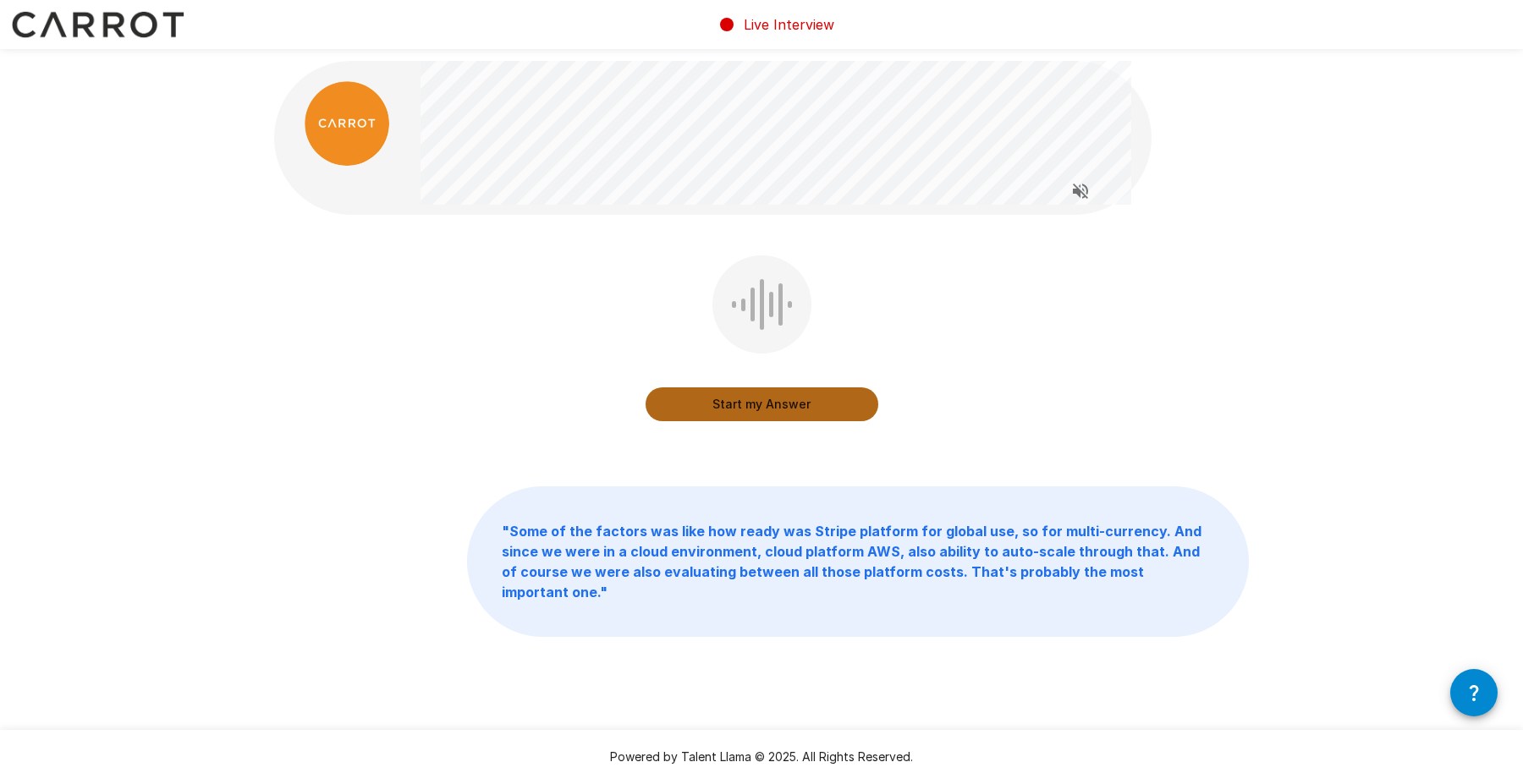
click at [765, 407] on button "Start my Answer" at bounding box center [762, 404] width 233 height 34
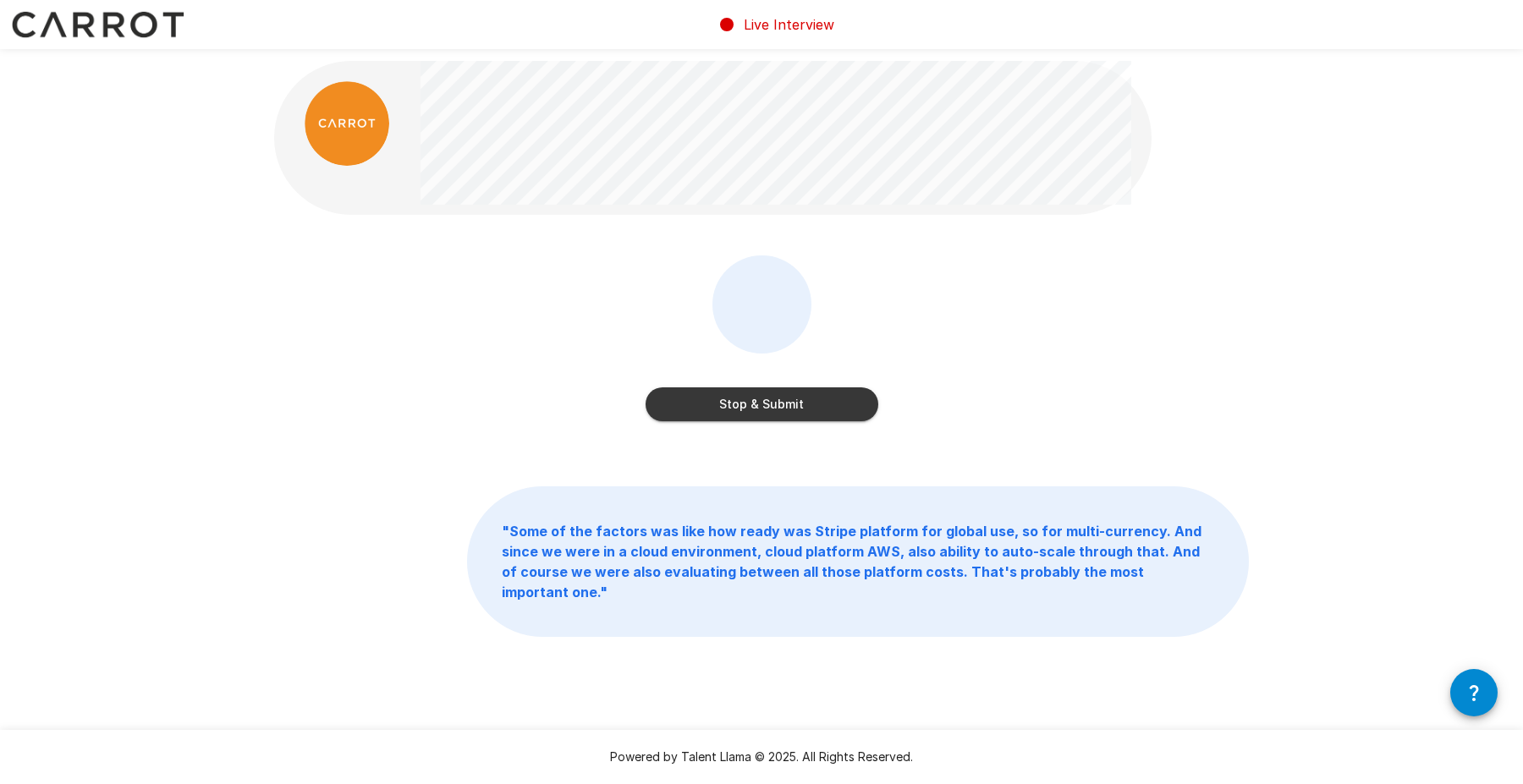
click at [775, 399] on button "Stop & Submit" at bounding box center [762, 404] width 233 height 34
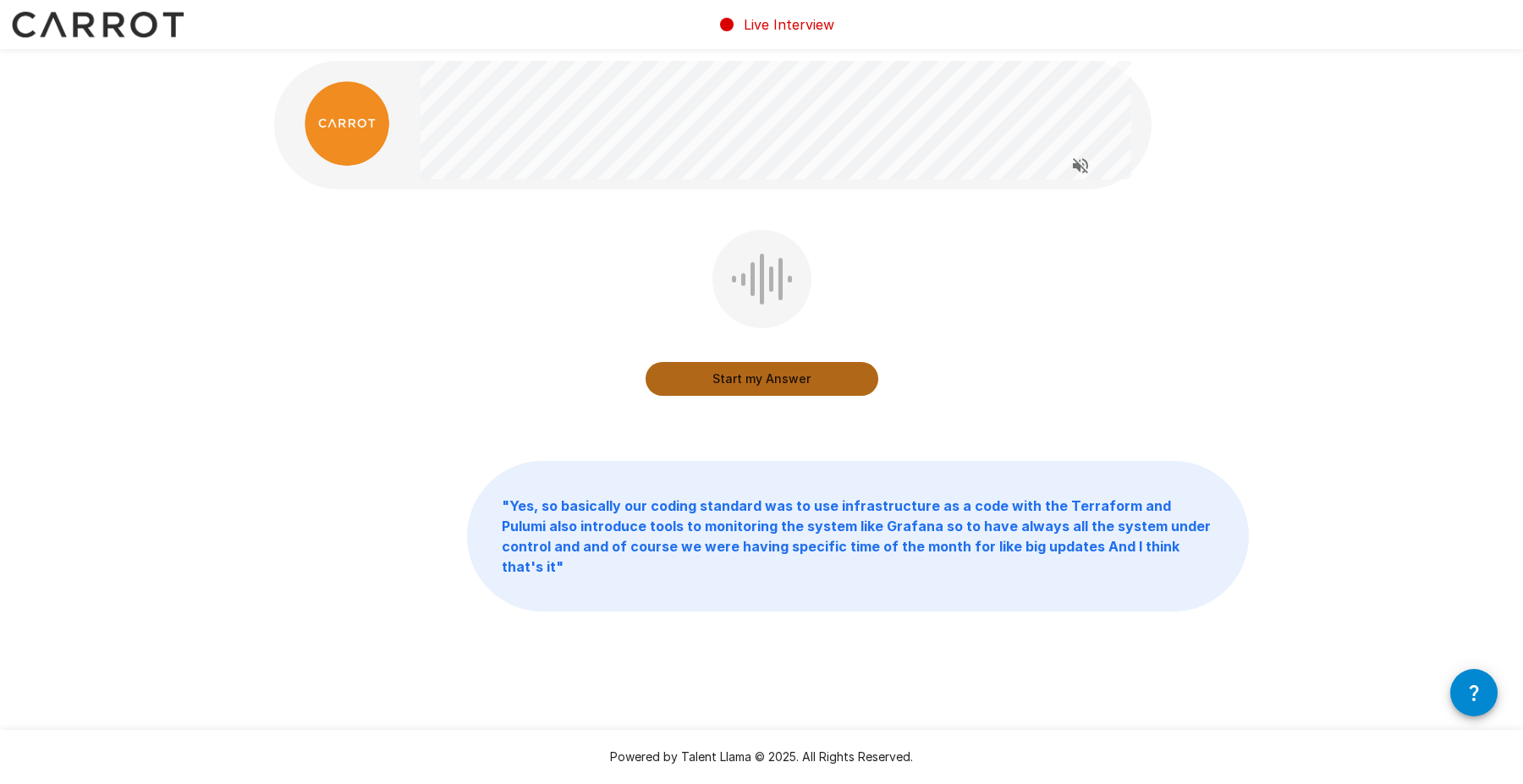
click at [760, 377] on button "Start my Answer" at bounding box center [762, 379] width 233 height 34
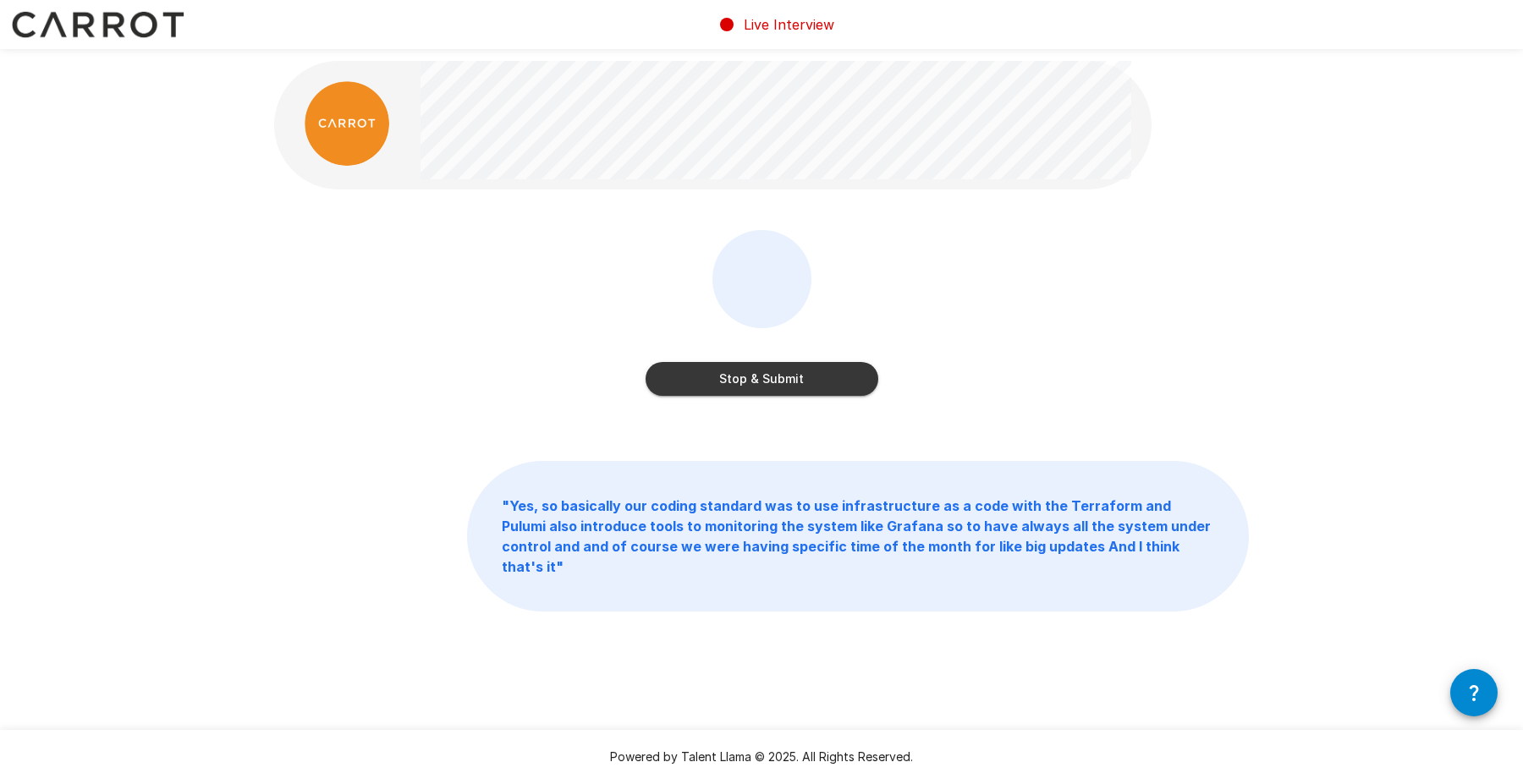
click at [807, 382] on button "Stop & Submit" at bounding box center [762, 379] width 233 height 34
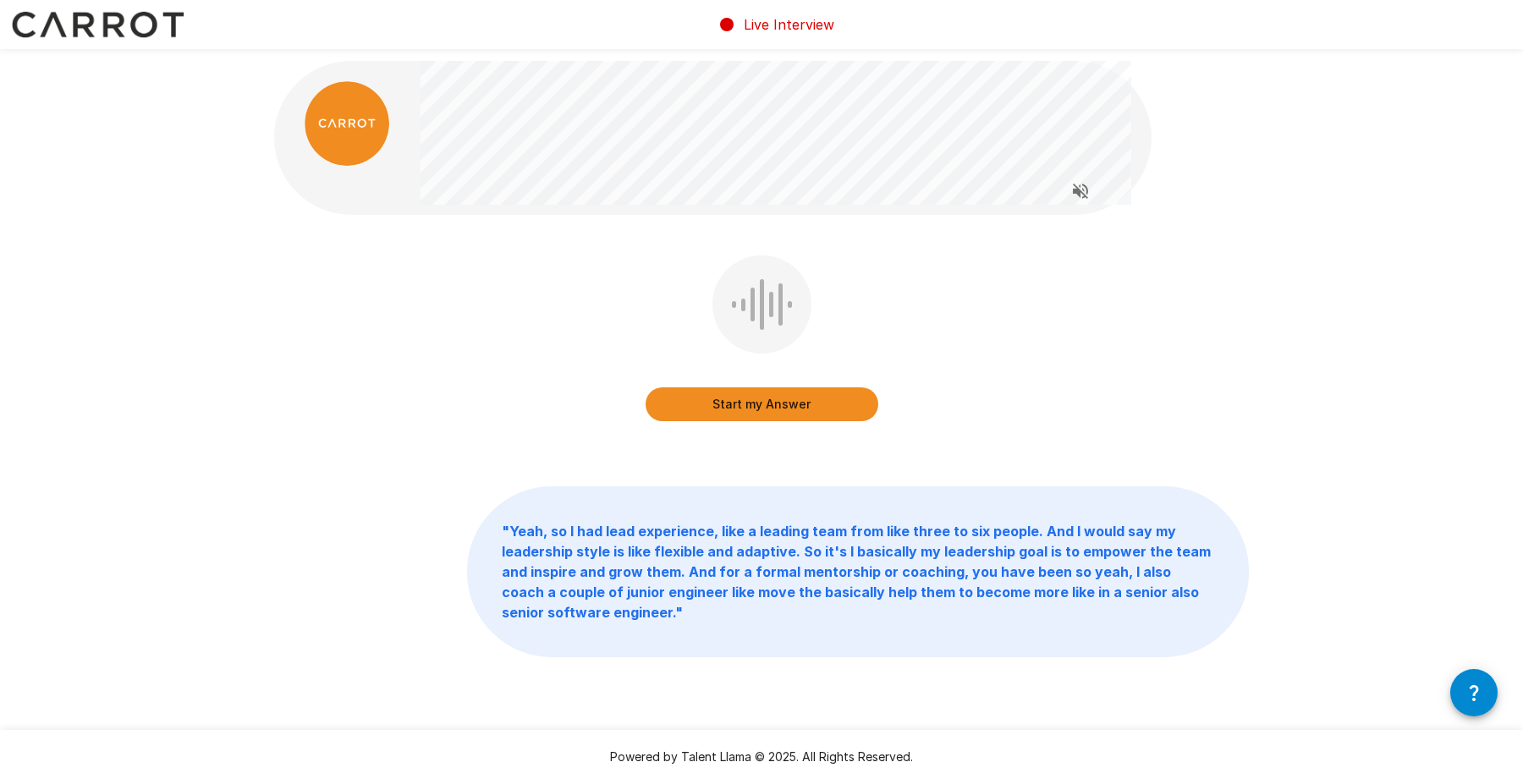
click at [745, 405] on button "Start my Answer" at bounding box center [762, 404] width 233 height 34
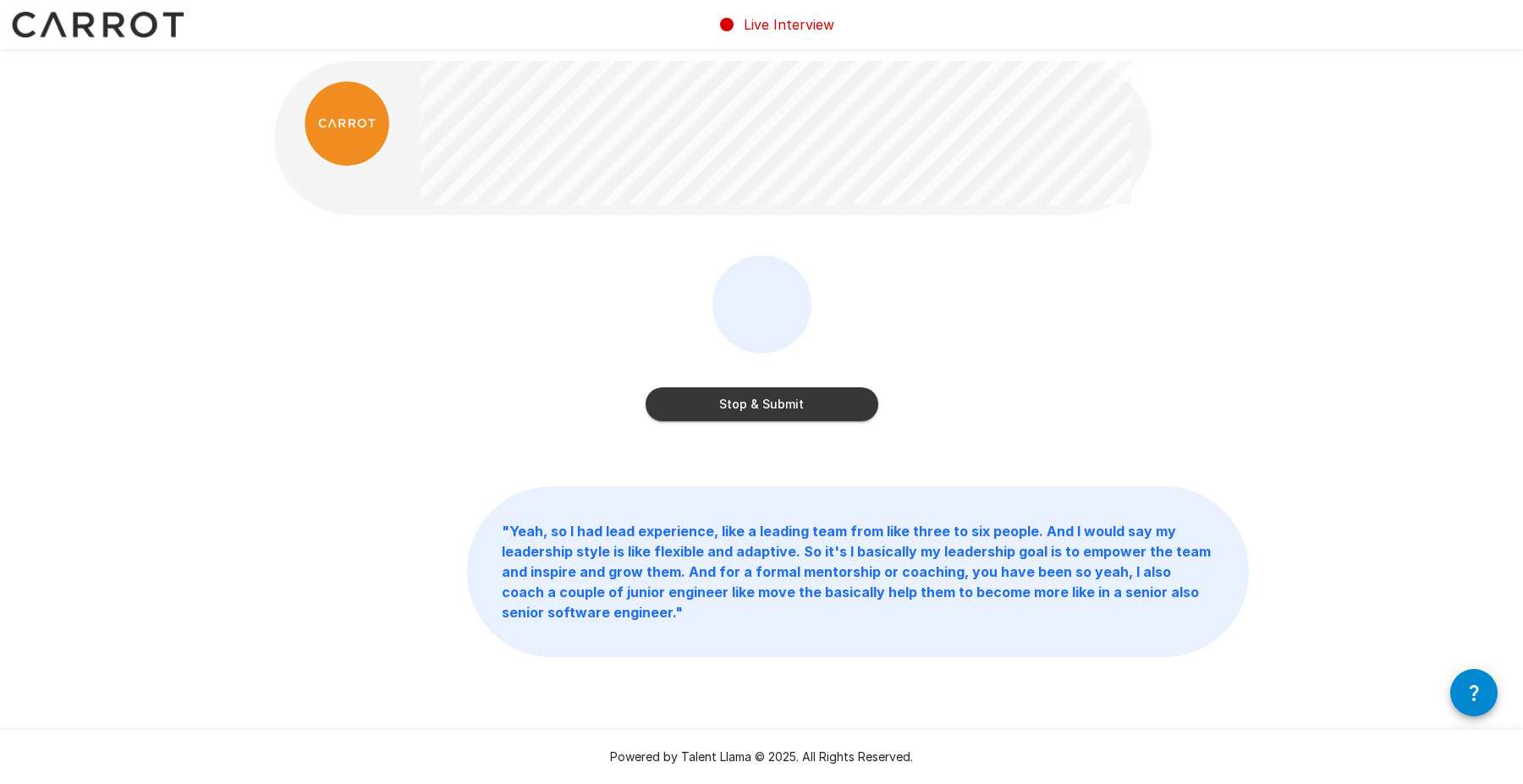
click at [778, 400] on button "Stop & Submit" at bounding box center [762, 404] width 233 height 34
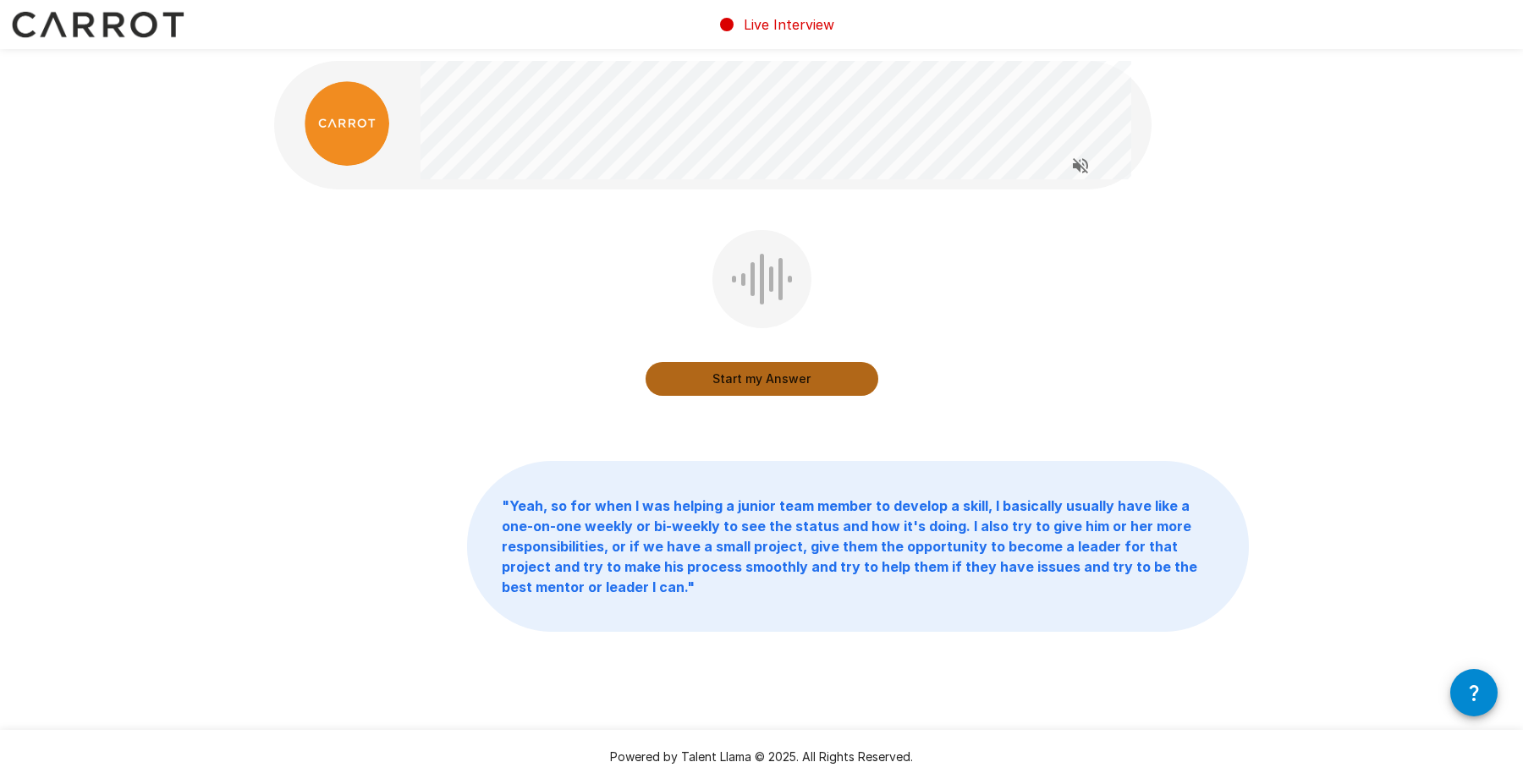
click at [762, 382] on button "Start my Answer" at bounding box center [762, 379] width 233 height 34
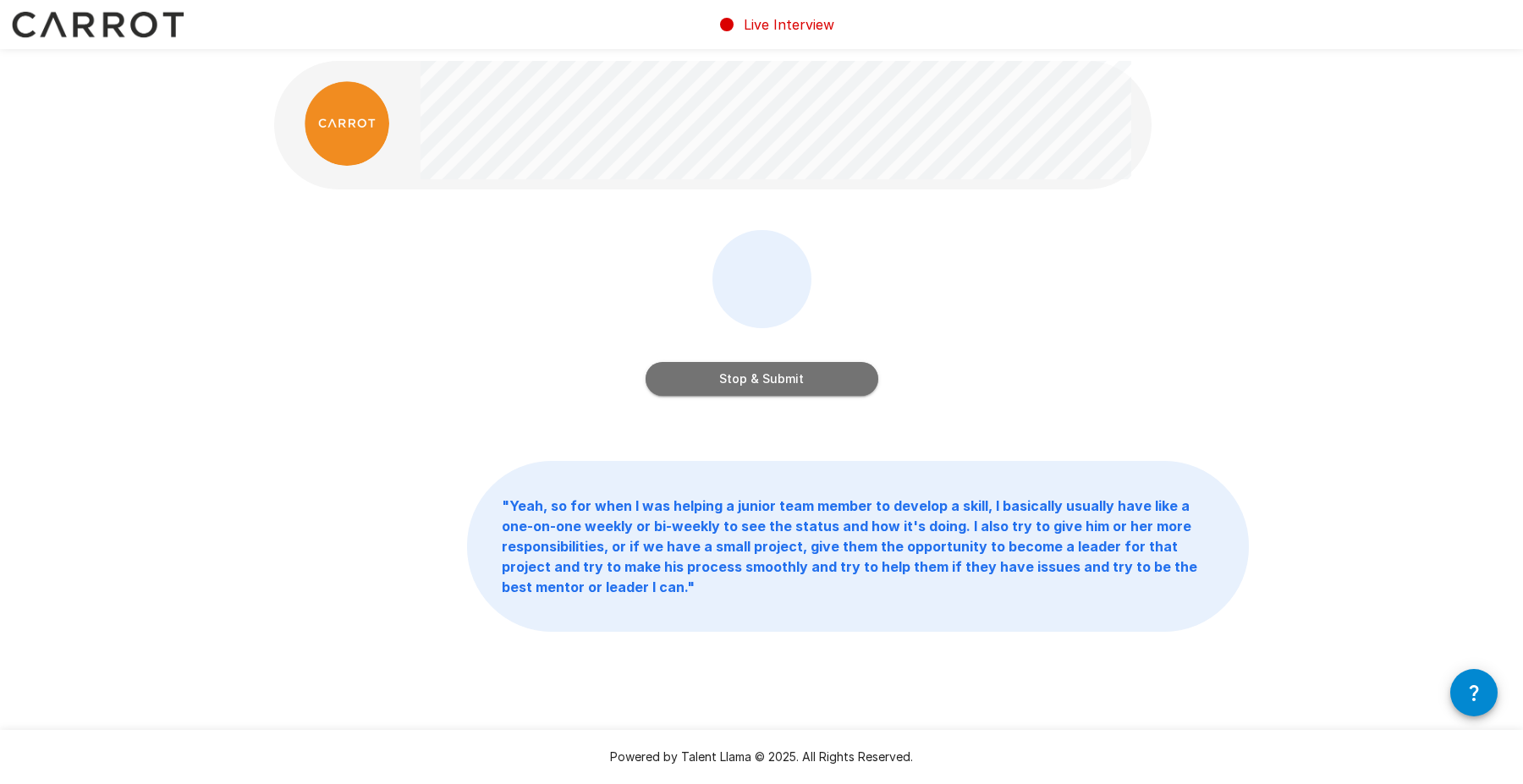
click at [799, 390] on button "Stop & Submit" at bounding box center [762, 379] width 233 height 34
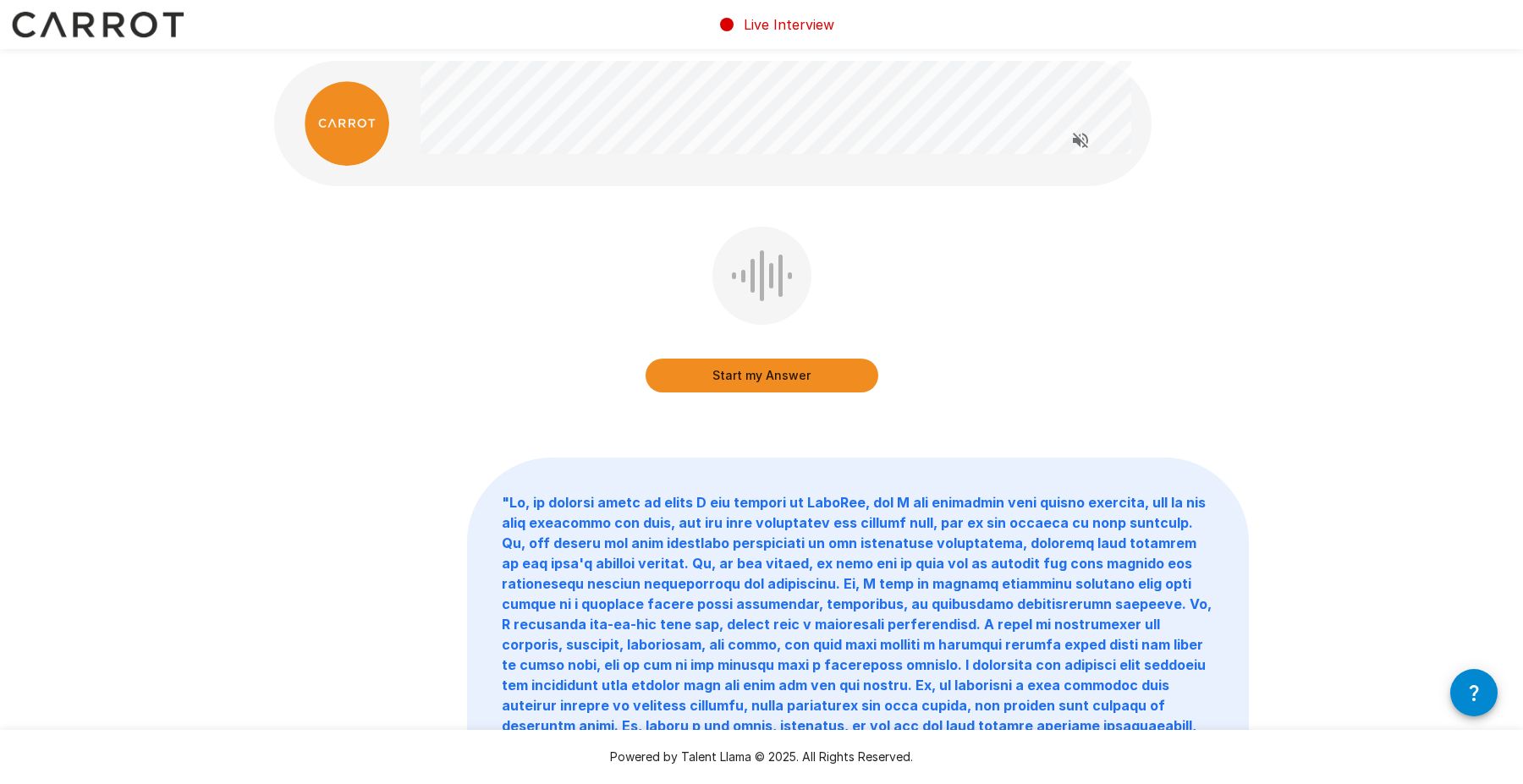
click at [749, 377] on button "Start my Answer" at bounding box center [762, 375] width 233 height 34
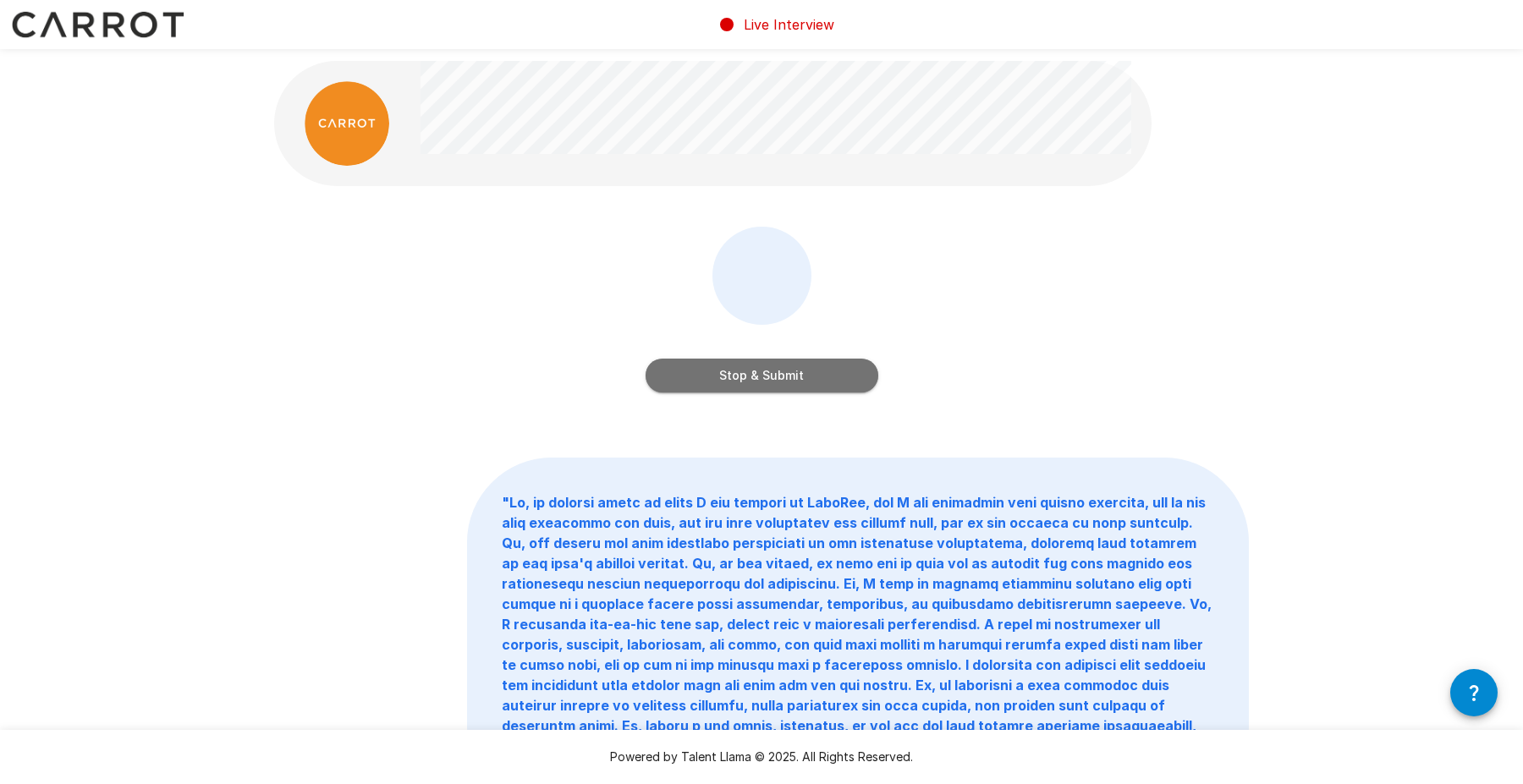
click at [755, 377] on button "Stop & Submit" at bounding box center [762, 375] width 233 height 34
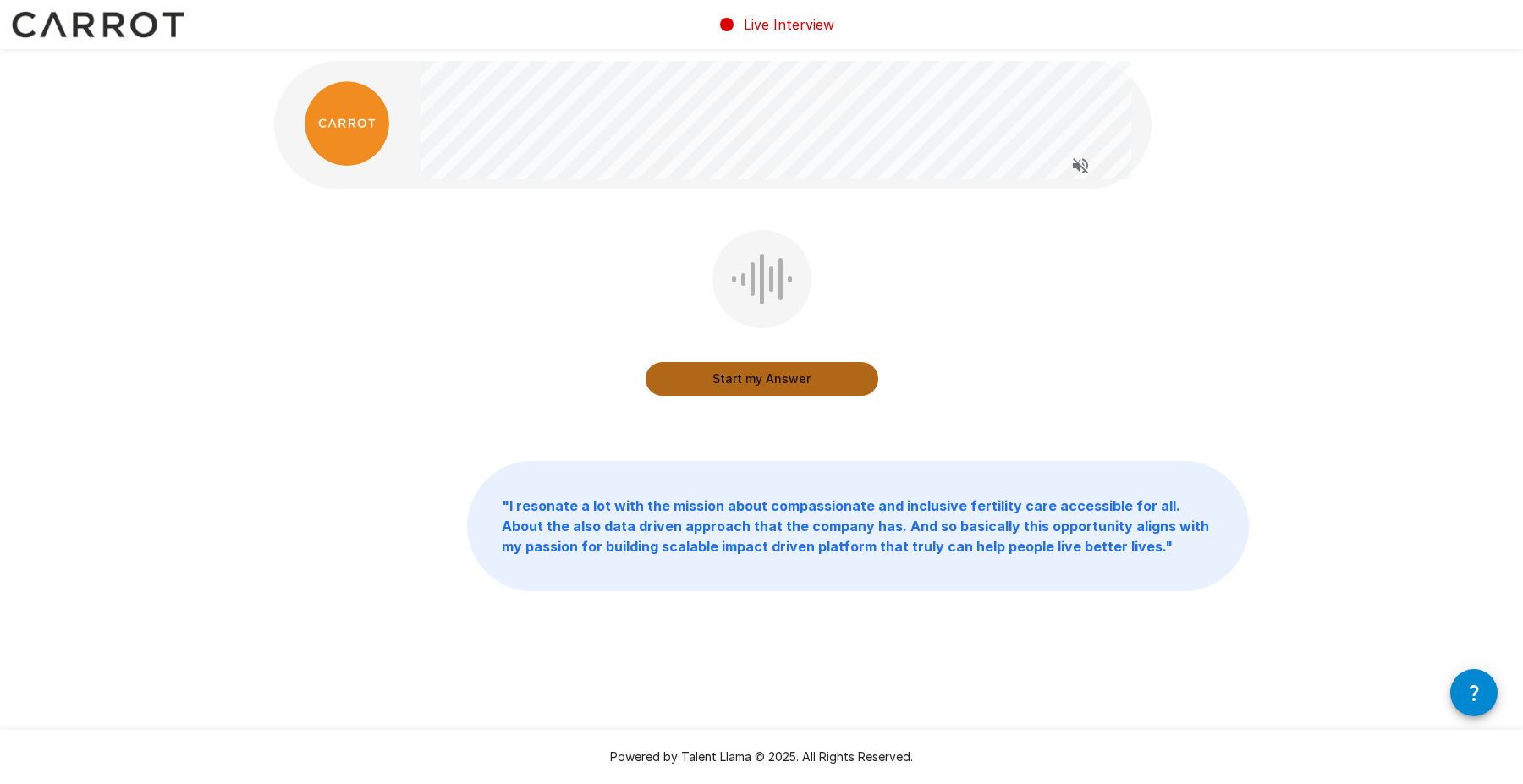
click at [762, 383] on button "Start my Answer" at bounding box center [762, 379] width 233 height 34
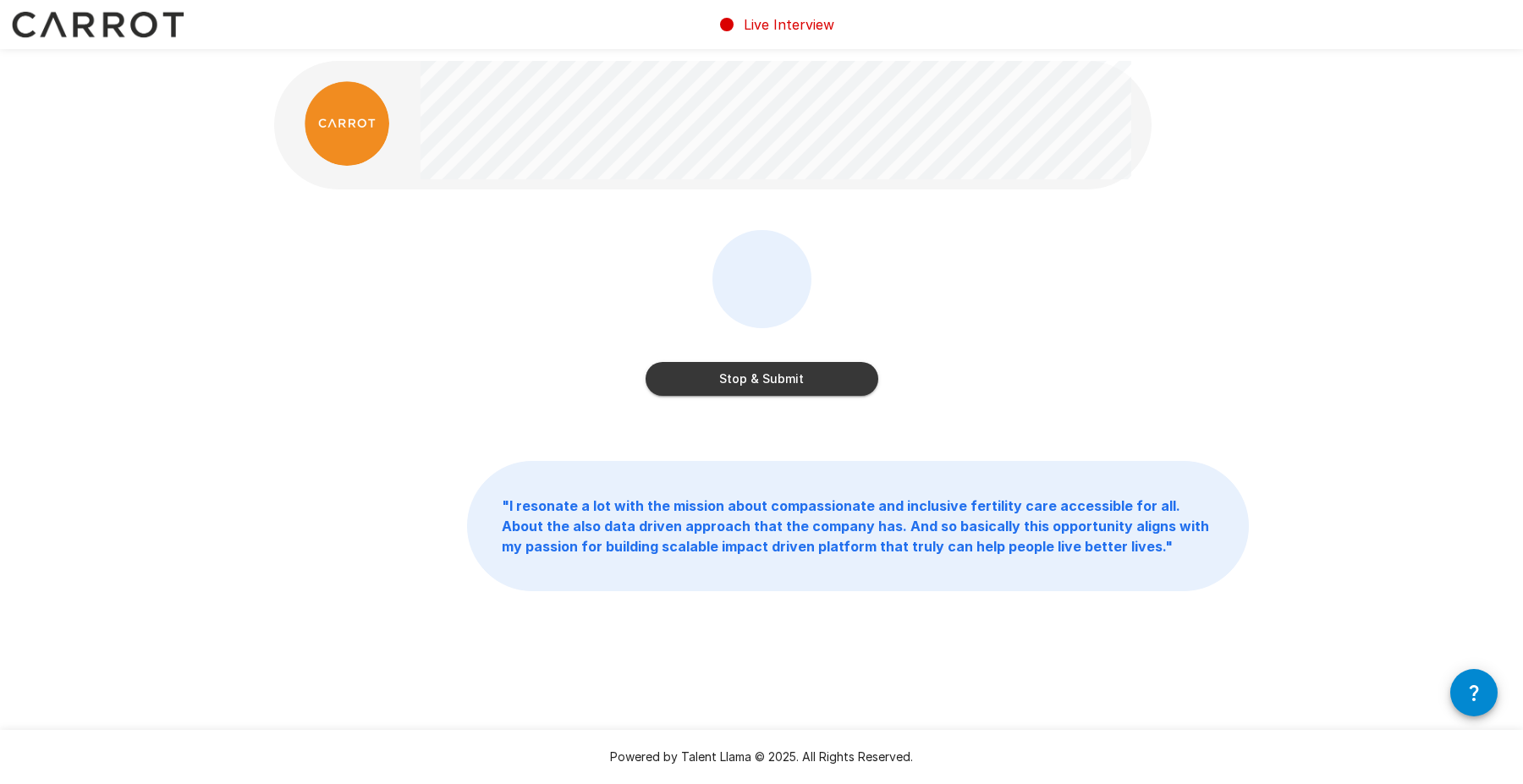
click at [791, 381] on button "Stop & Submit" at bounding box center [762, 379] width 233 height 34
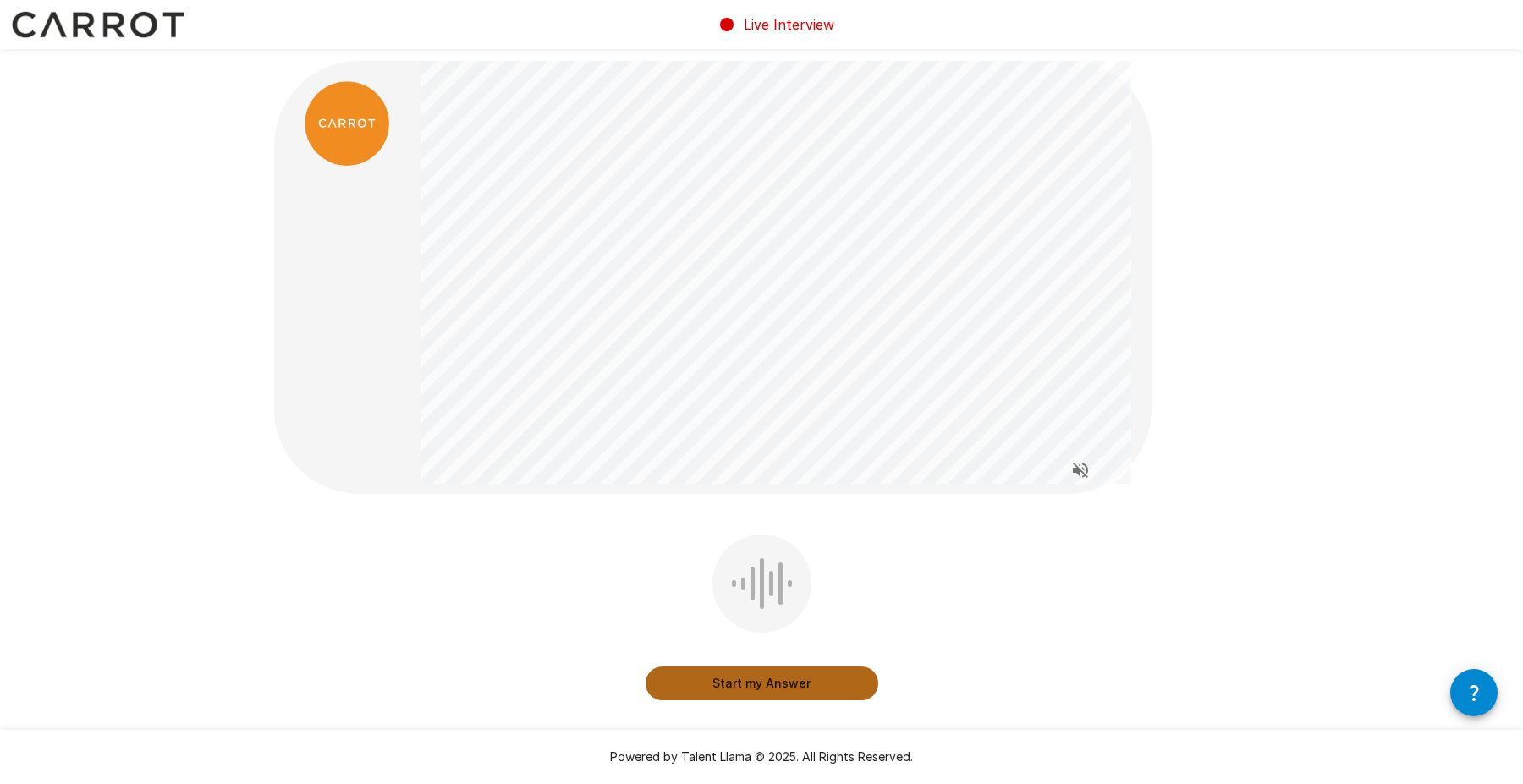
click at [755, 679] on button "Start my Answer" at bounding box center [762, 683] width 233 height 34
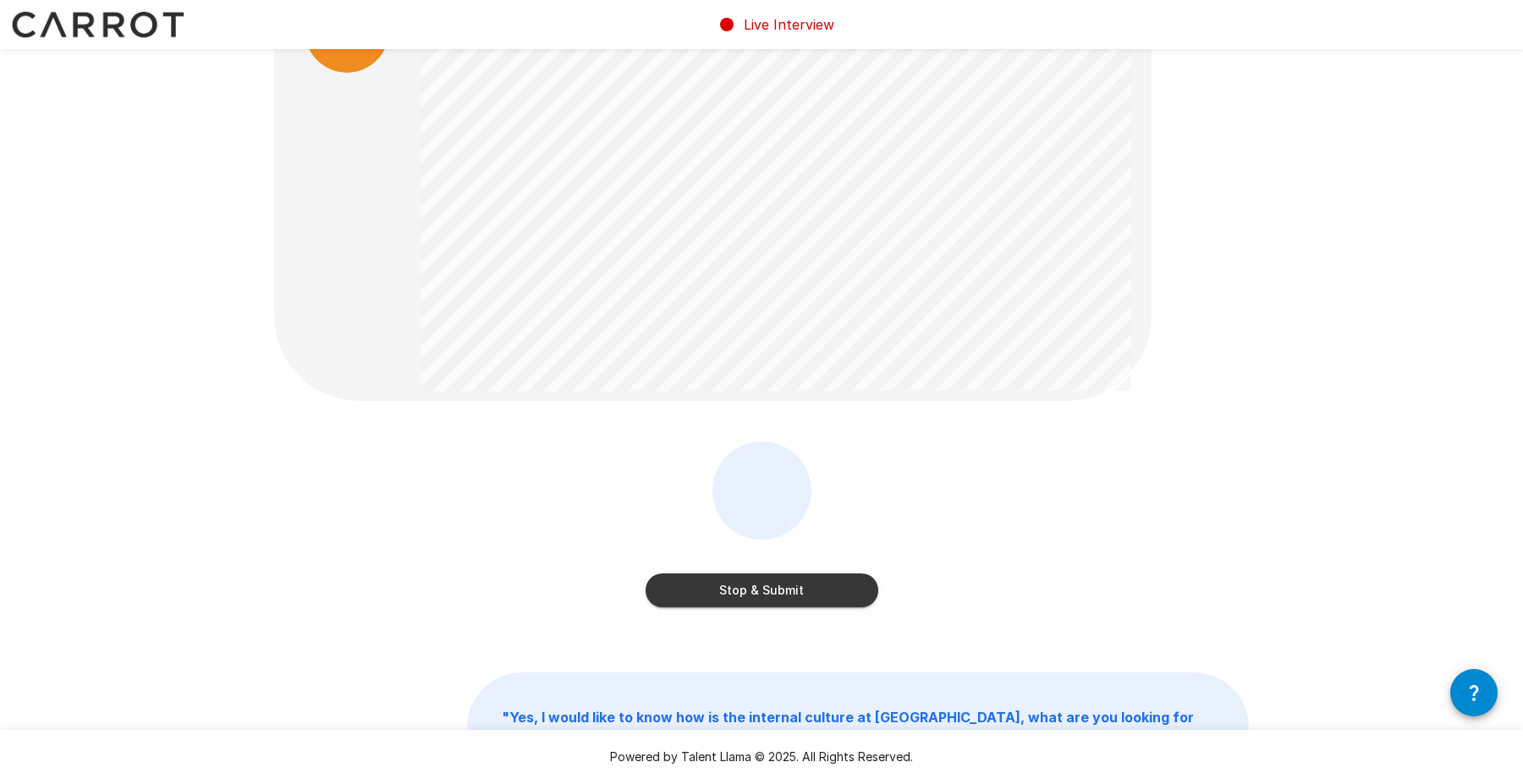
scroll to position [226, 0]
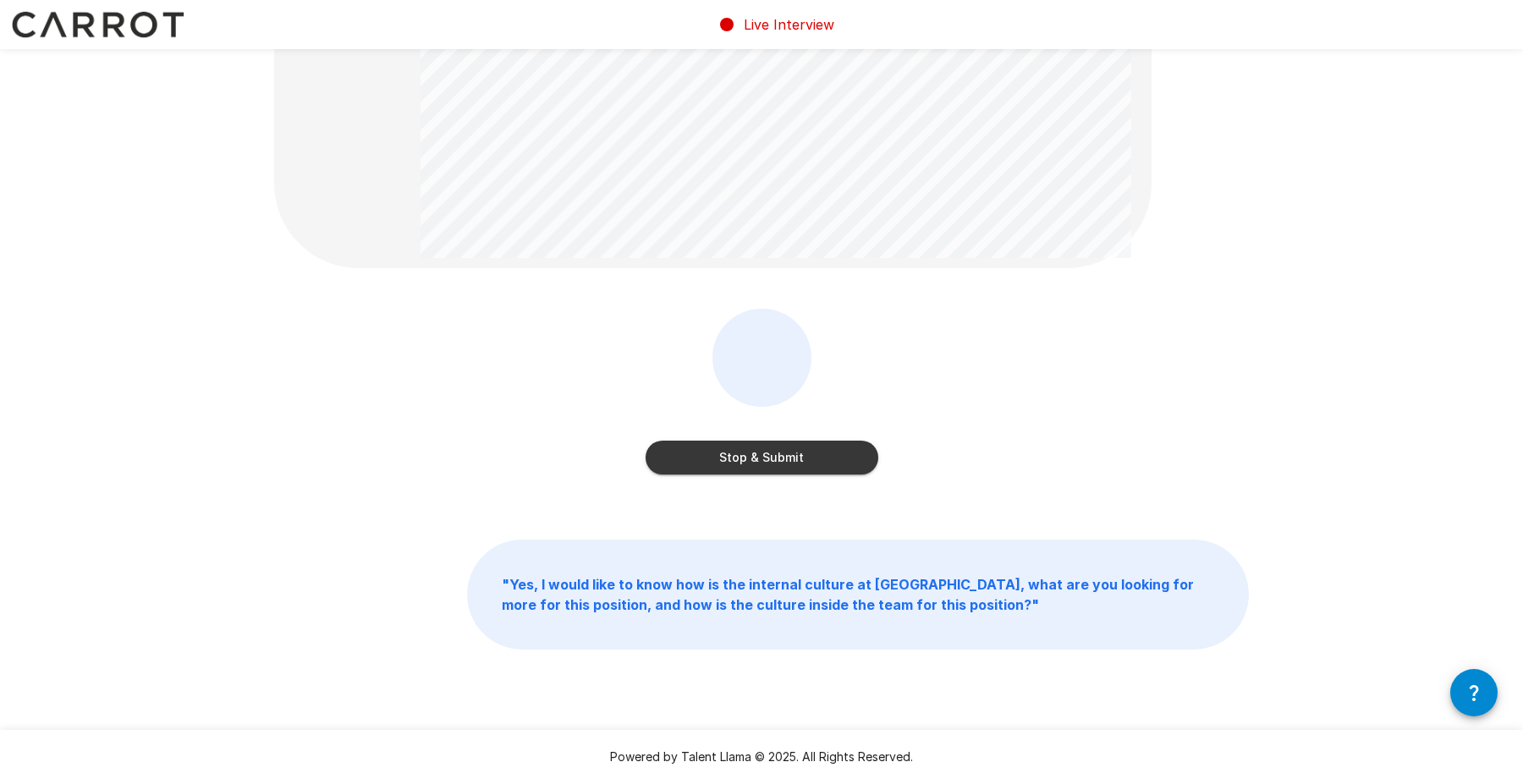
click at [780, 460] on button "Stop & Submit" at bounding box center [762, 457] width 233 height 34
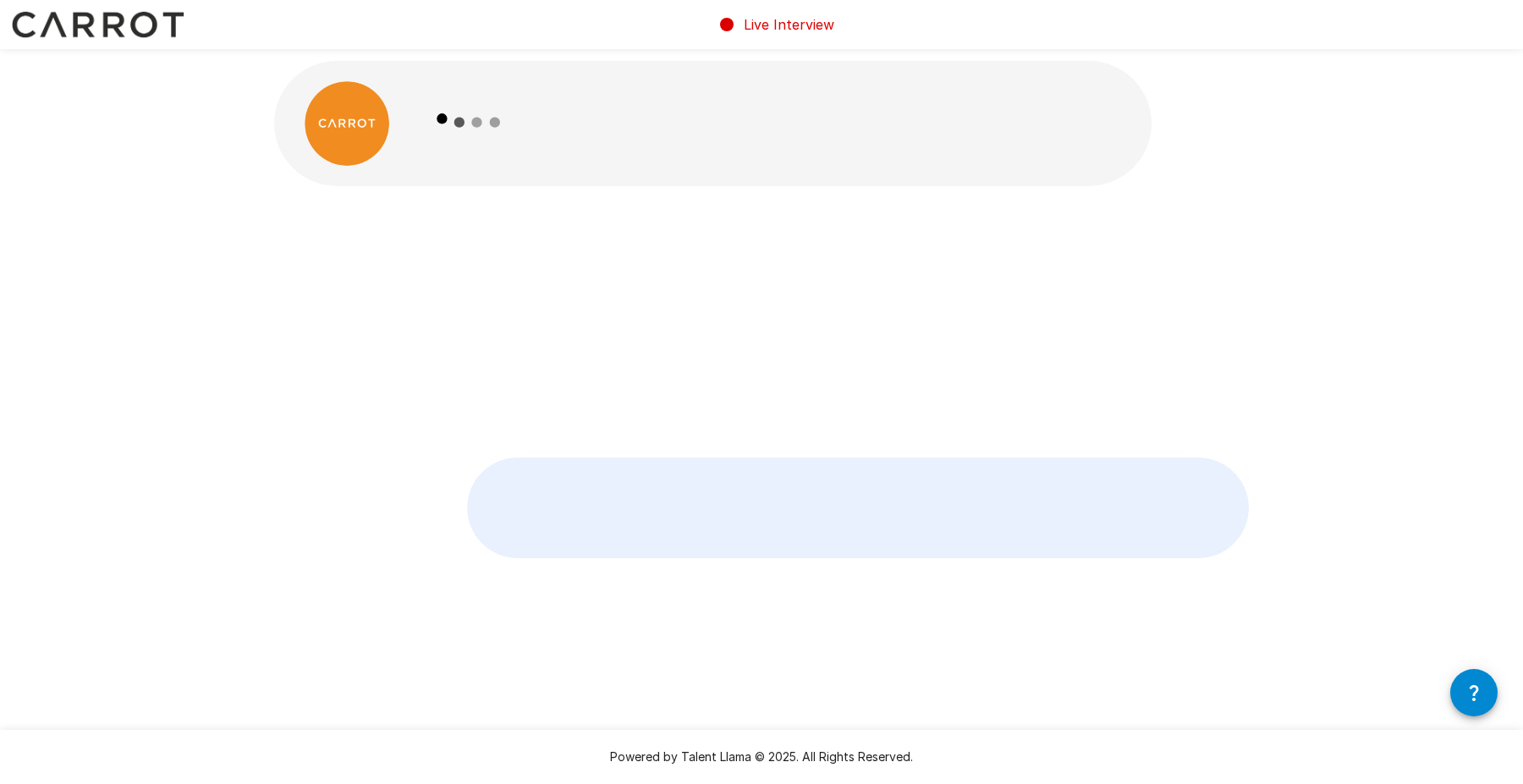
scroll to position [0, 0]
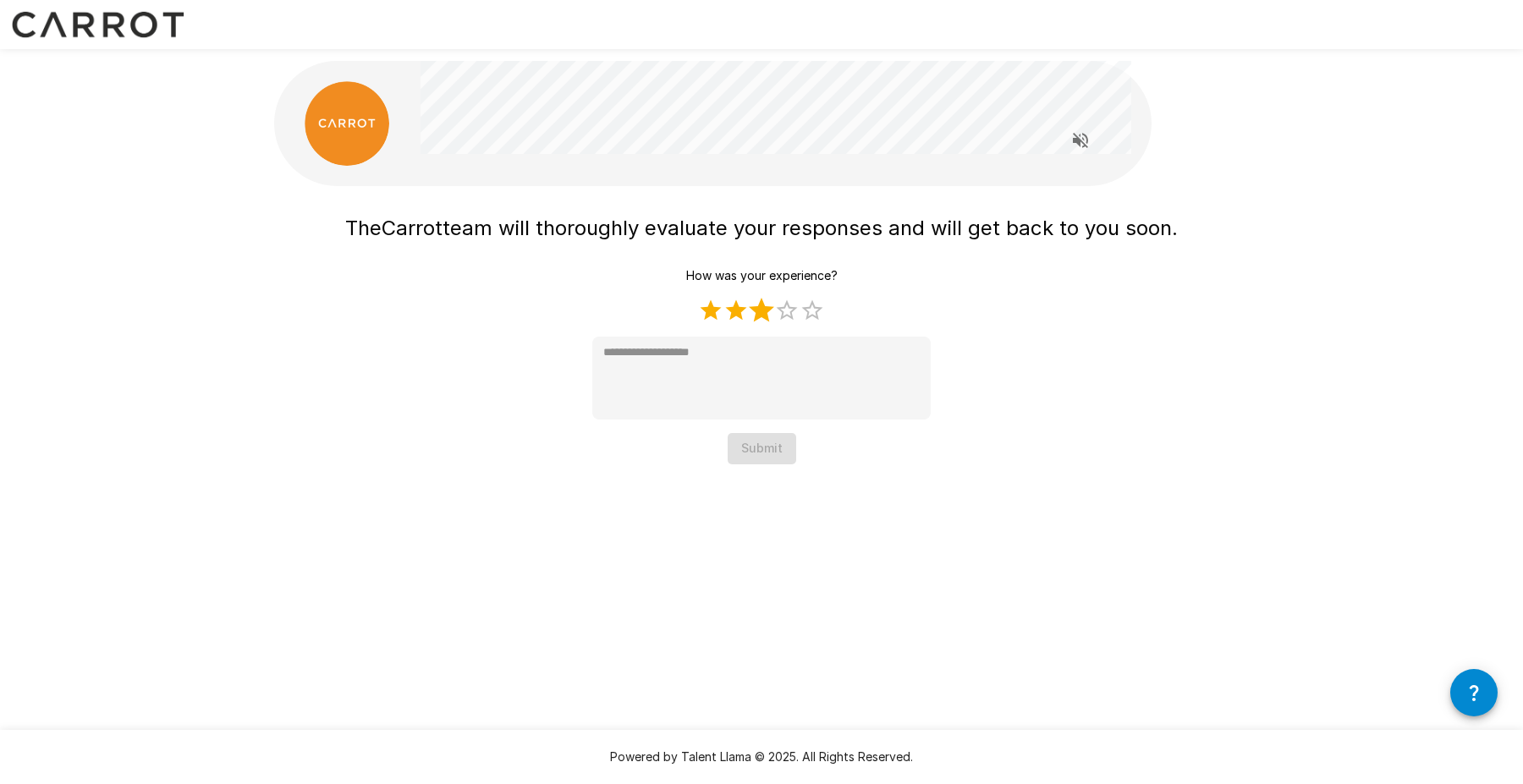
click at [766, 317] on label "3 Stars" at bounding box center [762, 310] width 25 height 25
type textarea "*"
